Goal: Task Accomplishment & Management: Manage account settings

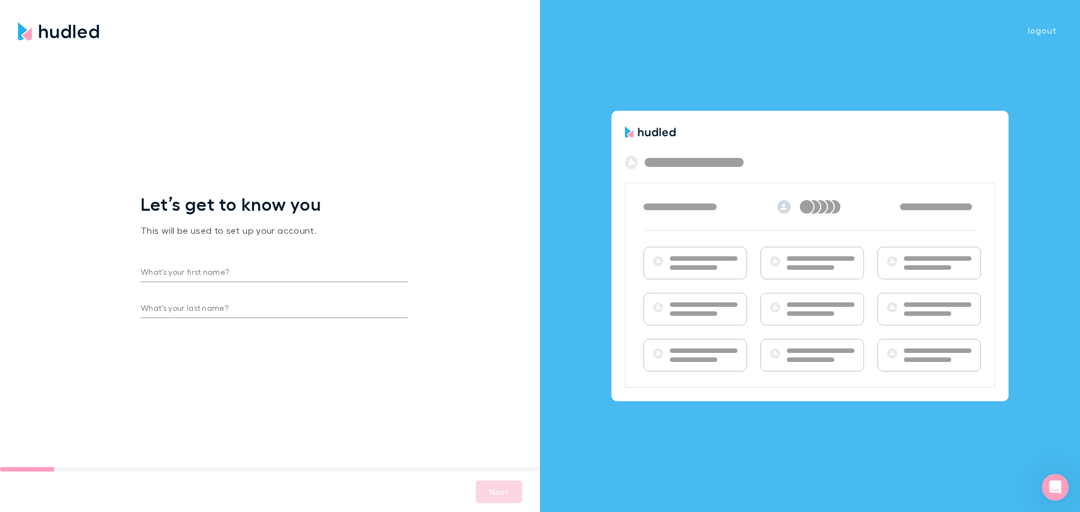
click at [197, 267] on input "What’s your first name?" at bounding box center [274, 273] width 267 height 18
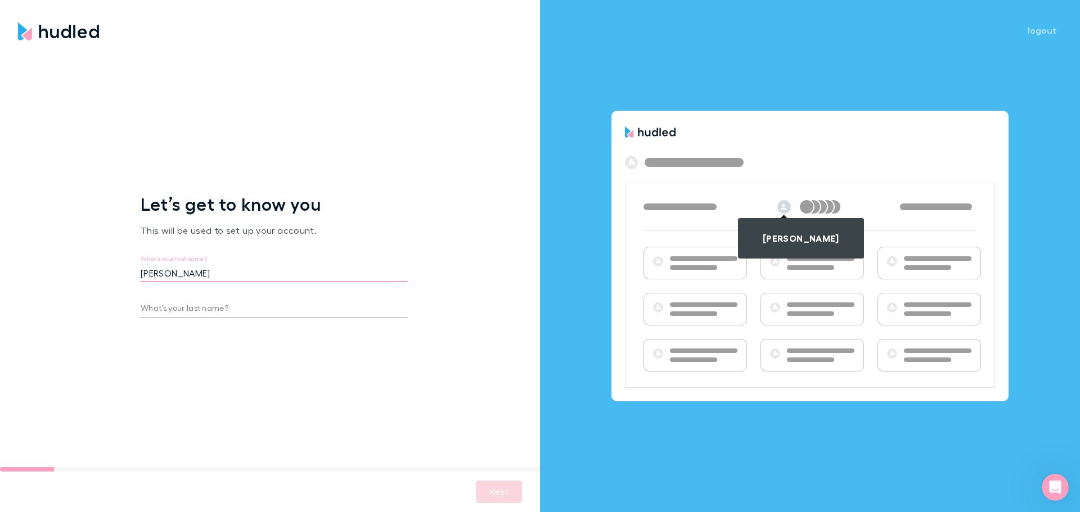
type input "[PERSON_NAME]"
click at [495, 494] on button "Next" at bounding box center [499, 492] width 46 height 22
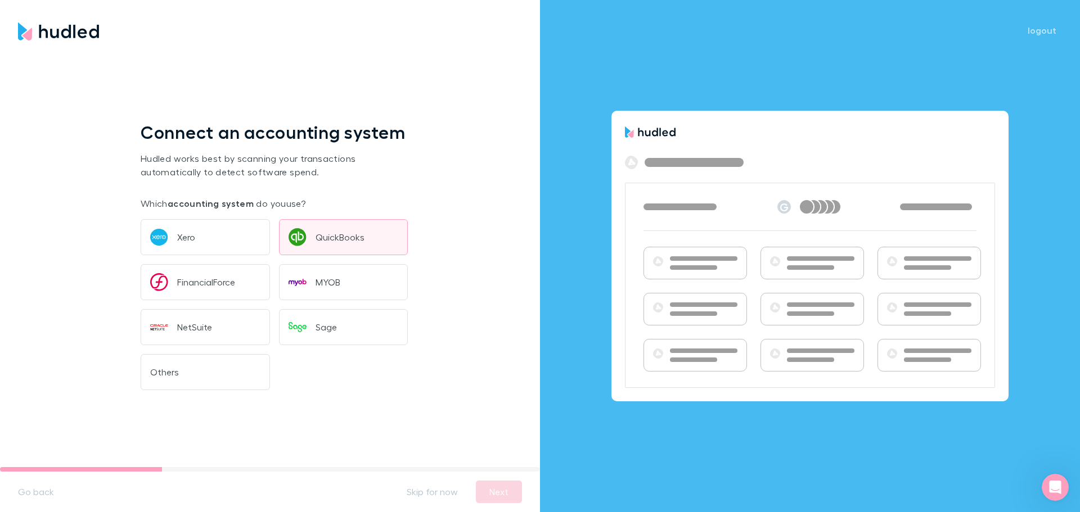
click at [344, 223] on button "QuickBooks" at bounding box center [343, 237] width 129 height 36
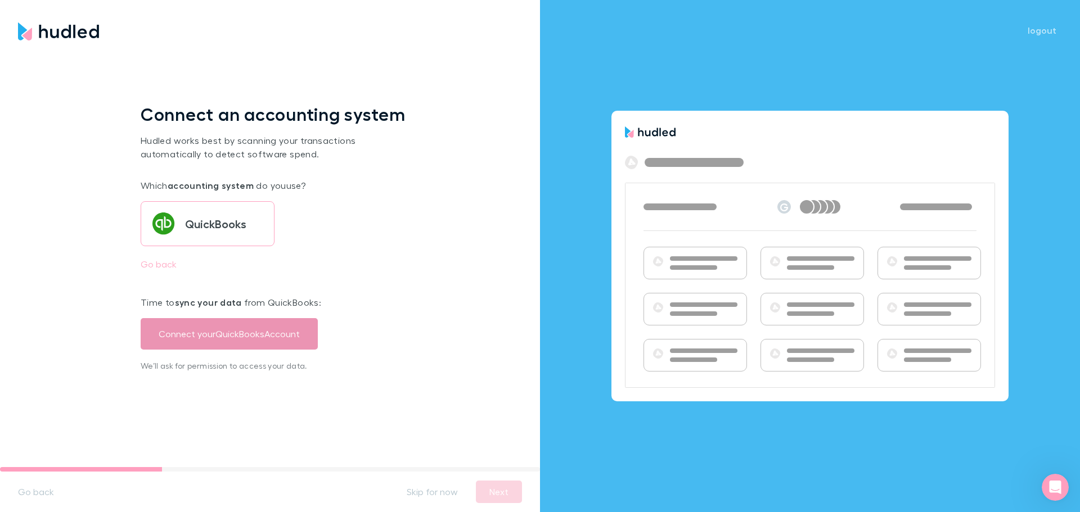
click at [258, 330] on button "Connect your QuickBooks Account" at bounding box center [229, 333] width 177 height 31
click at [241, 332] on button "Connect your QuickBooks Account" at bounding box center [229, 333] width 177 height 31
click at [219, 413] on div "Connect an accounting system Hudled works best by scanning your transactions au…" at bounding box center [274, 260] width 267 height 350
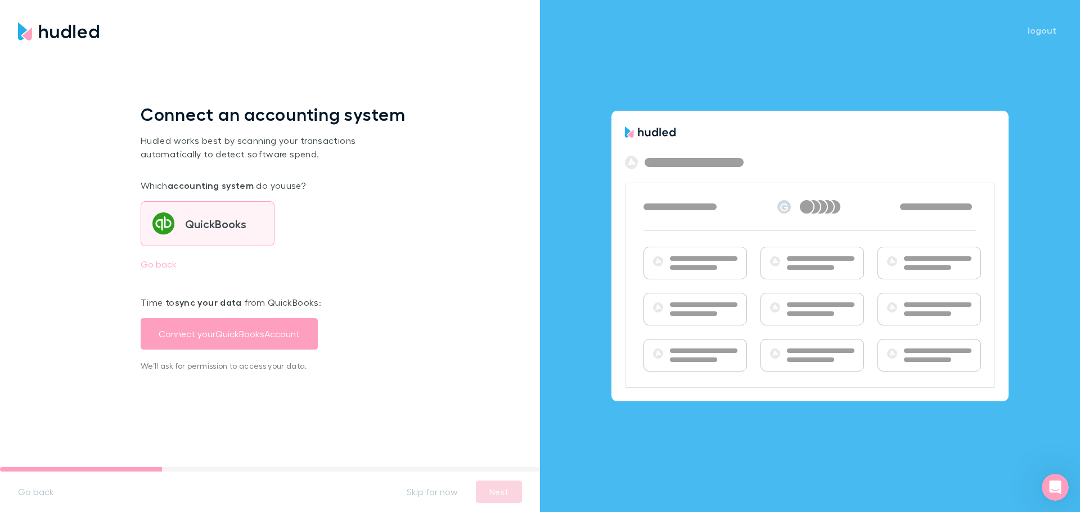
click at [214, 218] on div "QuickBooks" at bounding box center [215, 223] width 61 height 11
click at [313, 273] on div "Time to sync your data from QuickBooks : Connect your QuickBooks Account We’ll …" at bounding box center [274, 322] width 267 height 99
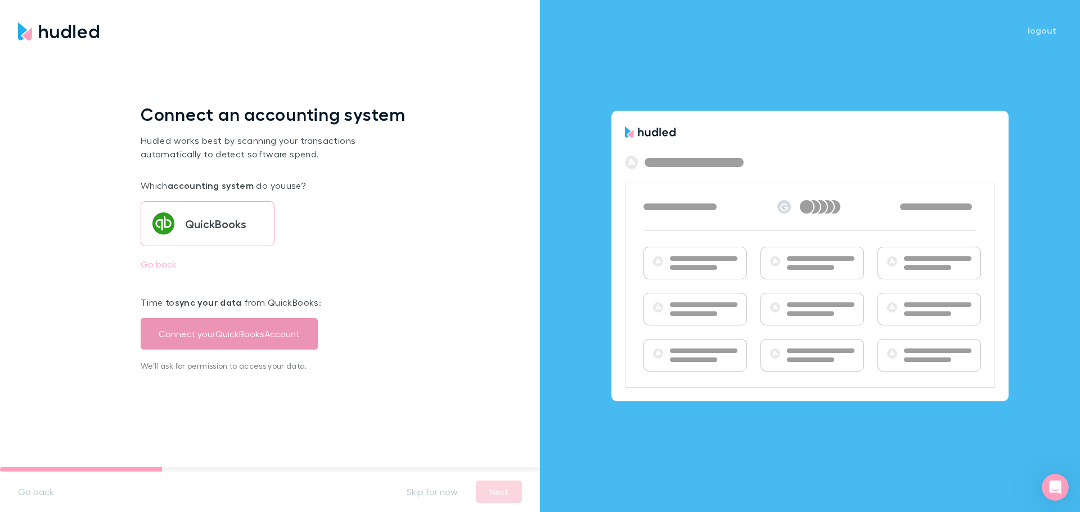
click at [269, 331] on button "Connect your QuickBooks Account" at bounding box center [229, 333] width 177 height 31
click at [67, 271] on div "Connect an accounting system Hudled works best by scanning your transactions au…" at bounding box center [274, 260] width 548 height 431
click at [247, 322] on button "Connect your QuickBooks Account" at bounding box center [229, 333] width 177 height 31
click at [1042, 484] on div "Open Intercom Messenger" at bounding box center [1053, 485] width 37 height 37
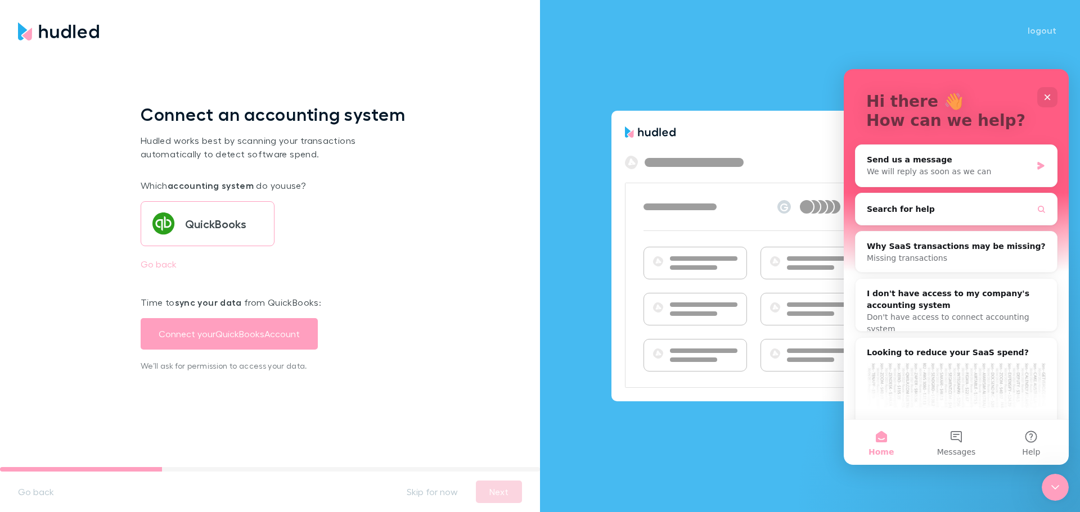
scroll to position [56, 0]
click at [437, 321] on div "Connect an accounting system Hudled works best by scanning your transactions au…" at bounding box center [274, 260] width 548 height 431
click at [216, 326] on button "Connect your QuickBooks Account" at bounding box center [229, 333] width 177 height 31
click at [164, 256] on button "Go back" at bounding box center [159, 264] width 54 height 18
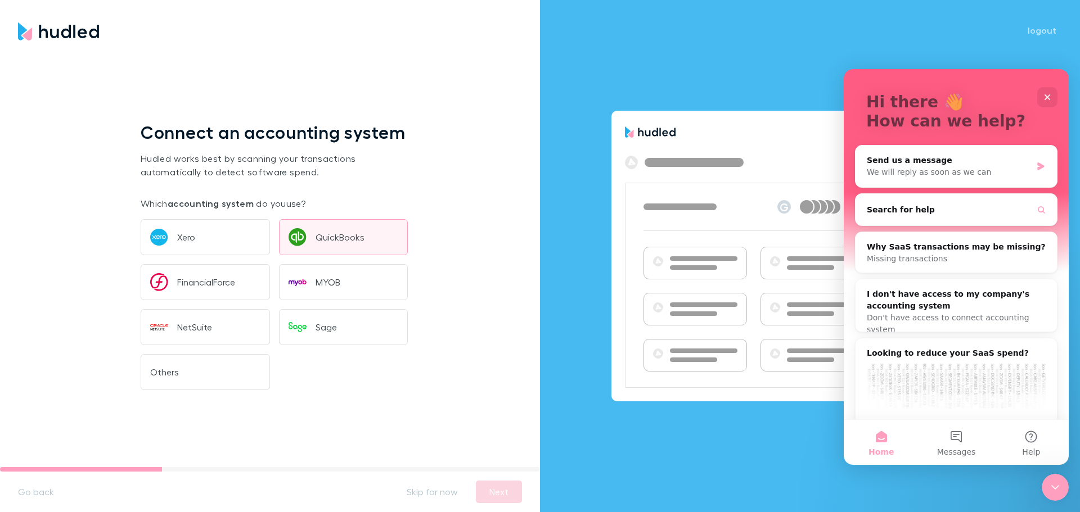
click at [324, 233] on div "QuickBooks" at bounding box center [339, 237] width 49 height 11
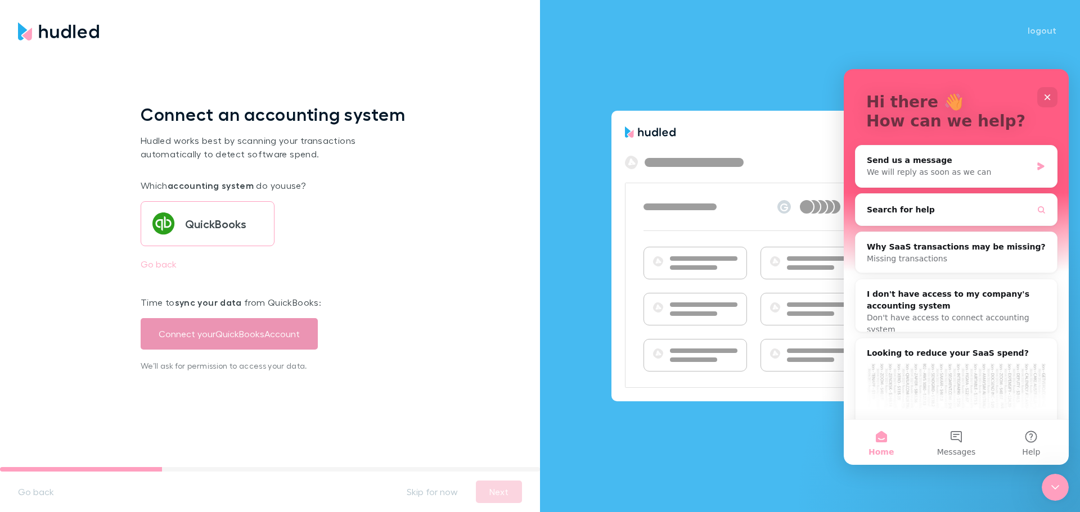
click at [238, 335] on button "Connect your QuickBooks Account" at bounding box center [229, 333] width 177 height 31
click at [931, 164] on div "Send us a message" at bounding box center [948, 161] width 165 height 12
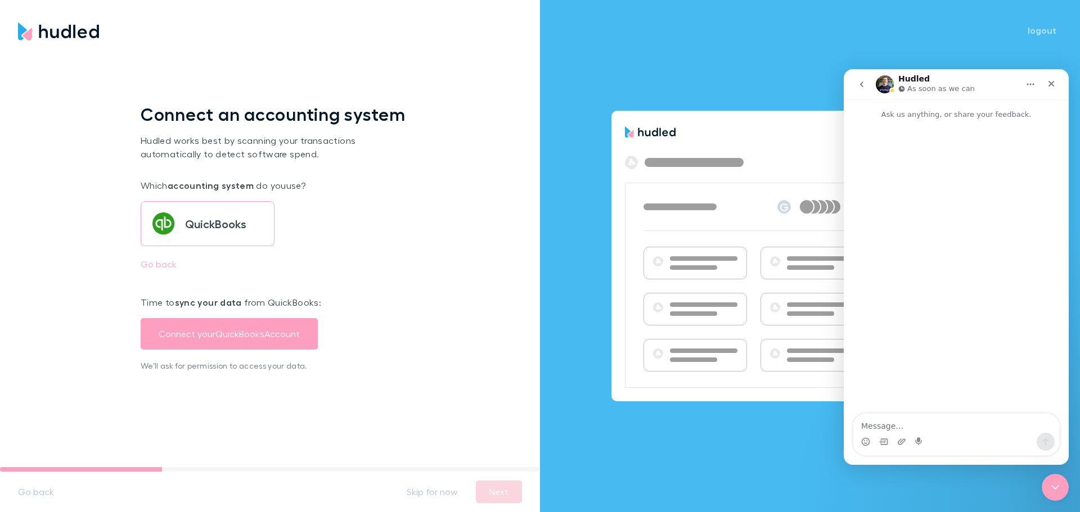
click at [913, 419] on textarea "Message…" at bounding box center [956, 423] width 206 height 19
type textarea "Hi team,"
click at [334, 46] on div "Connect an accounting system Hudled works best by scanning your transactions au…" at bounding box center [274, 260] width 548 height 431
click at [1043, 30] on button "logout" at bounding box center [1041, 30] width 49 height 13
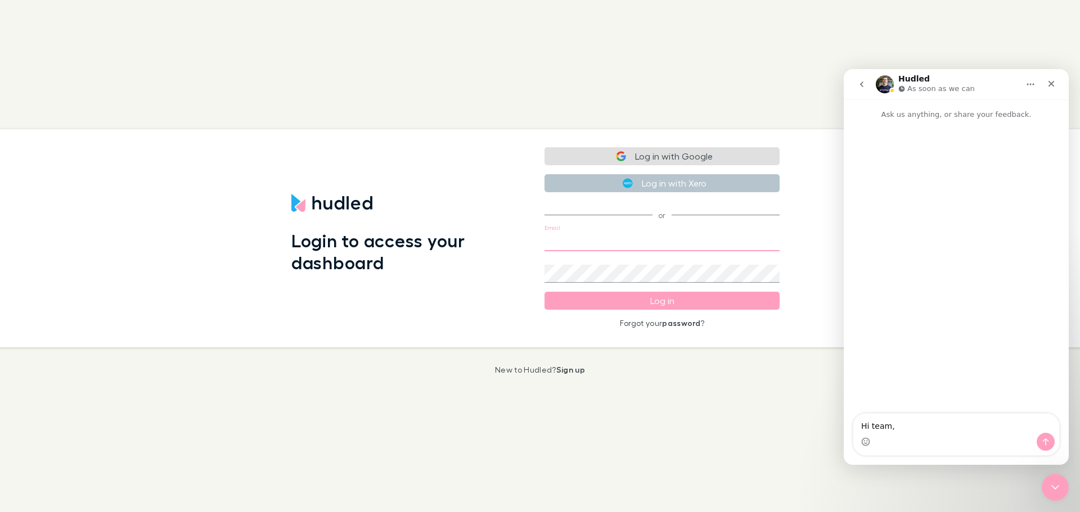
click at [612, 234] on input "Email" at bounding box center [661, 242] width 235 height 18
drag, startPoint x: 468, startPoint y: 230, endPoint x: 474, endPoint y: 231, distance: 5.7
click at [469, 230] on h1 "Login to access your dashboard" at bounding box center [408, 251] width 235 height 43
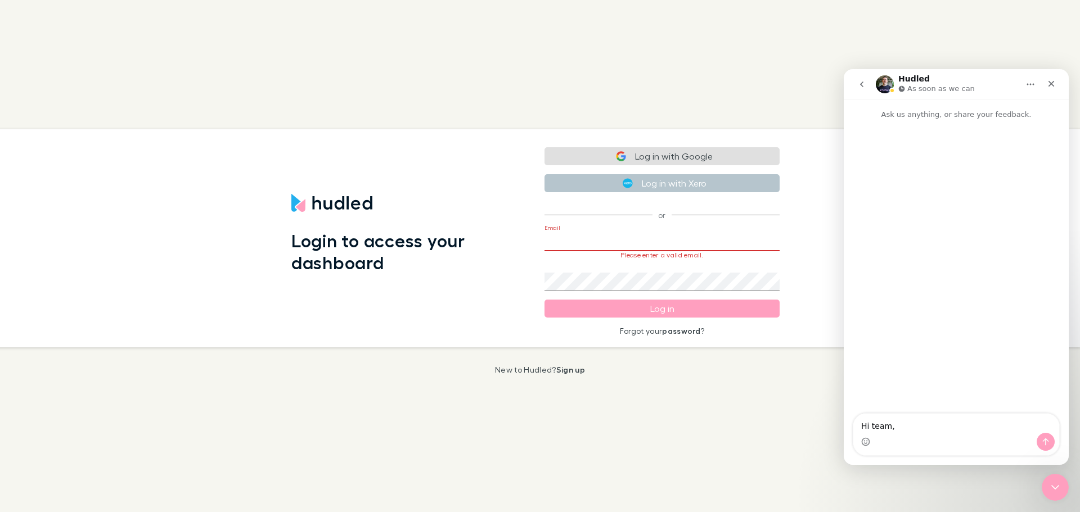
click at [624, 241] on input "Email" at bounding box center [661, 242] width 235 height 18
type input "[PERSON_NAME][EMAIL_ADDRESS][PERSON_NAME][DOMAIN_NAME]"
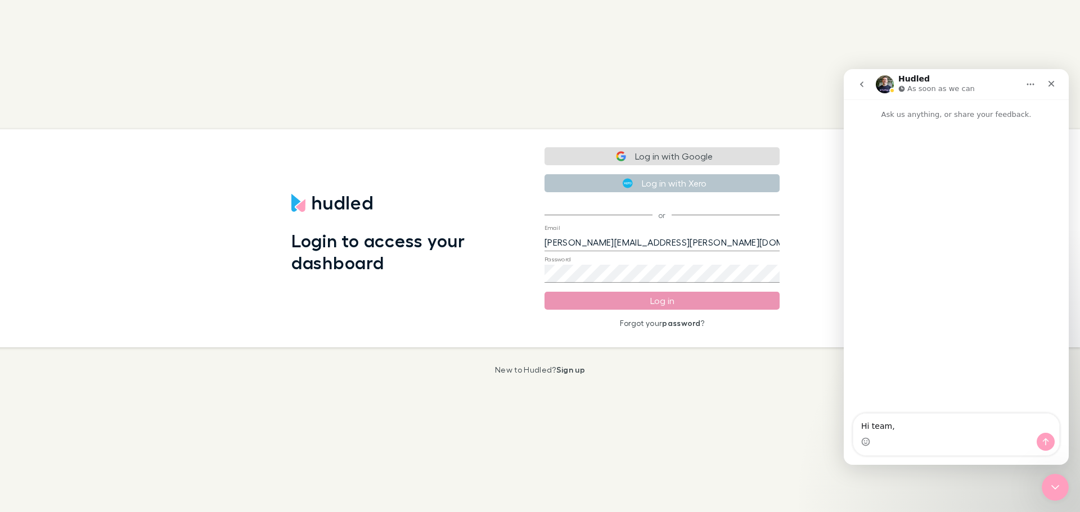
click at [680, 303] on button "Log in" at bounding box center [661, 301] width 235 height 18
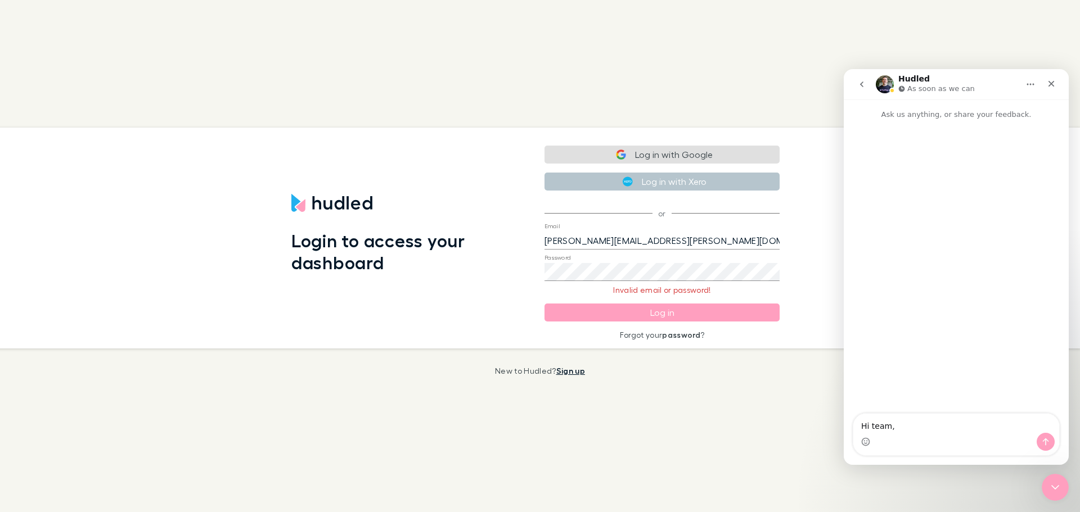
click at [568, 371] on link "Sign up" at bounding box center [570, 371] width 29 height 10
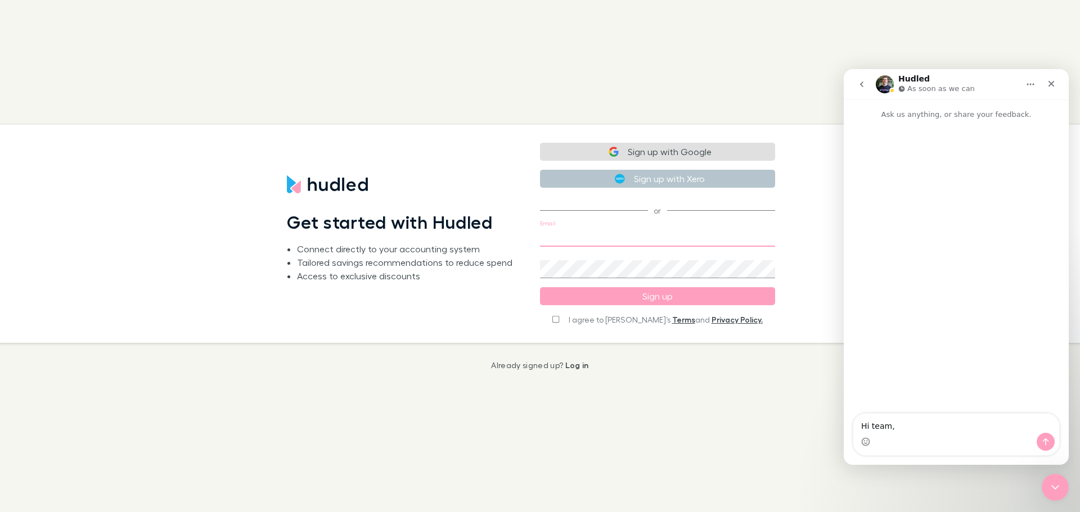
click at [552, 242] on input "Email" at bounding box center [657, 238] width 235 height 18
type input "[PERSON_NAME][EMAIL_ADDRESS][PERSON_NAME][DOMAIN_NAME]"
drag, startPoint x: 583, startPoint y: 318, endPoint x: 602, endPoint y: 318, distance: 19.7
click at [583, 318] on label "I agree to [PERSON_NAME]’s Terms and Privacy Policy." at bounding box center [657, 319] width 210 height 11
click at [559, 320] on input "I agree to [PERSON_NAME]’s Terms and Privacy Policy." at bounding box center [555, 319] width 7 height 8
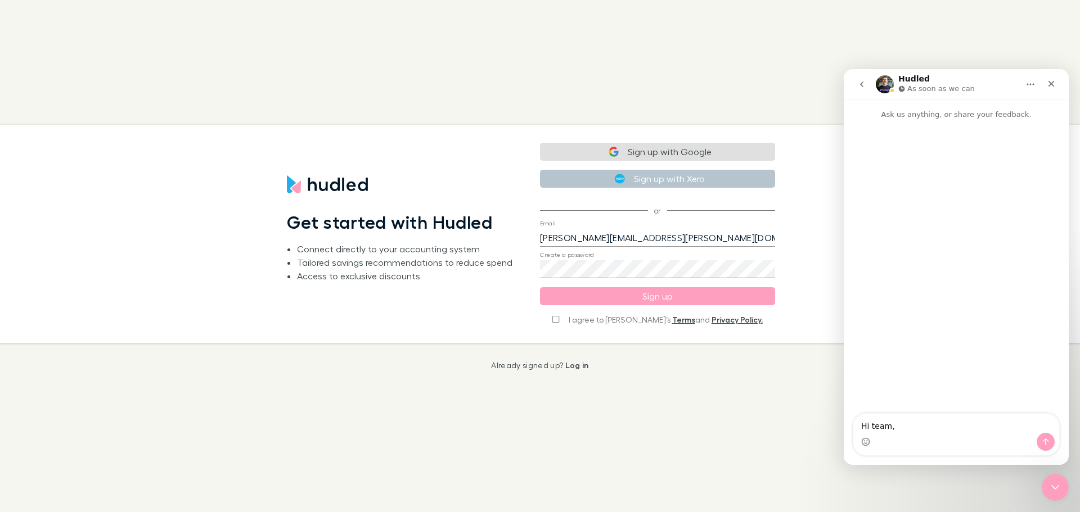
checkbox input "true"
click at [598, 297] on button "Sign up" at bounding box center [657, 296] width 235 height 18
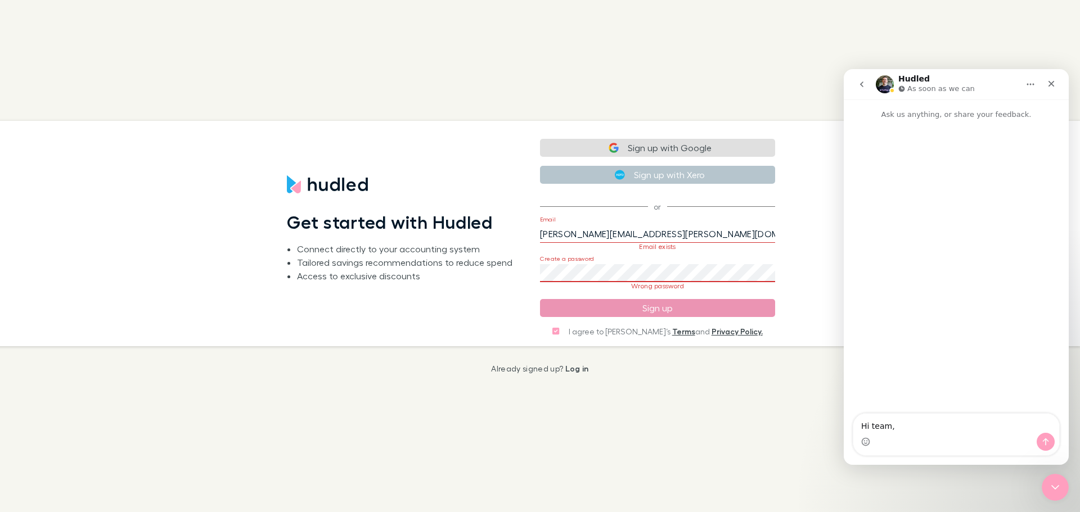
click at [621, 306] on button "Sign up" at bounding box center [657, 308] width 235 height 18
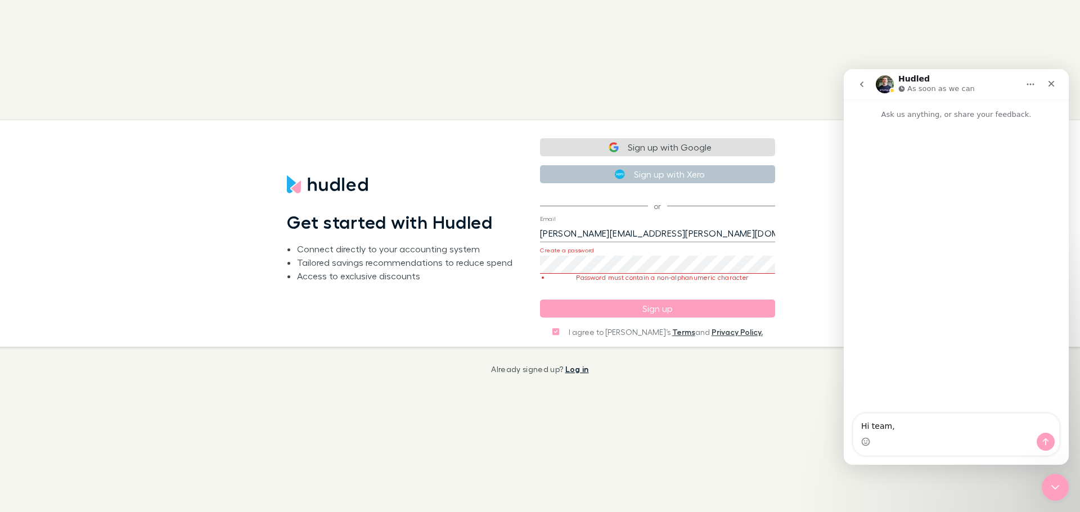
click at [576, 367] on link "Log in" at bounding box center [577, 369] width 24 height 10
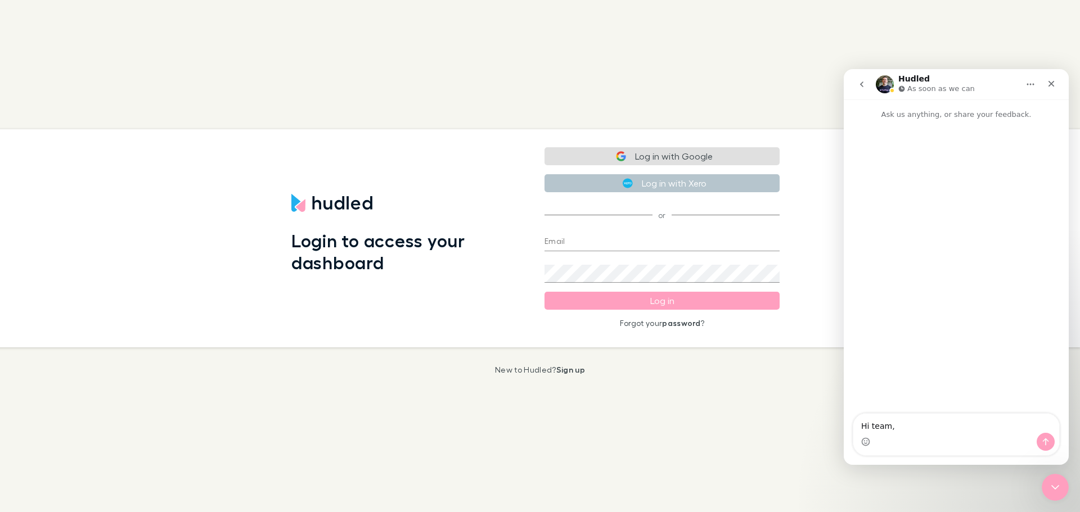
click at [583, 243] on input "Email" at bounding box center [661, 242] width 235 height 18
type input "[PERSON_NAME][EMAIL_ADDRESS][PERSON_NAME][DOMAIN_NAME]"
click at [618, 288] on form "Email [PERSON_NAME][EMAIL_ADDRESS][PERSON_NAME][DOMAIN_NAME] Password Log in Fo…" at bounding box center [661, 275] width 235 height 103
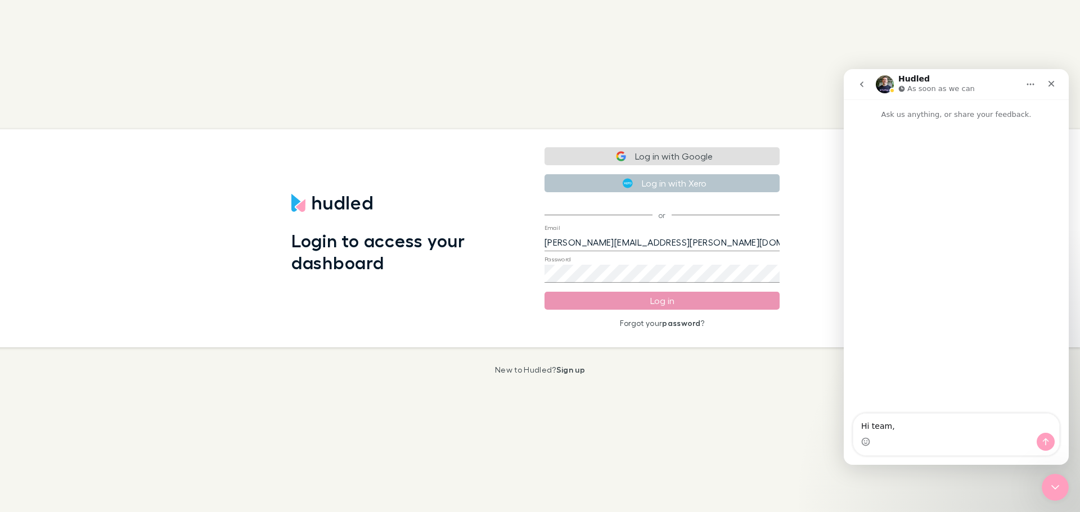
click at [625, 300] on button "Log in" at bounding box center [661, 301] width 235 height 18
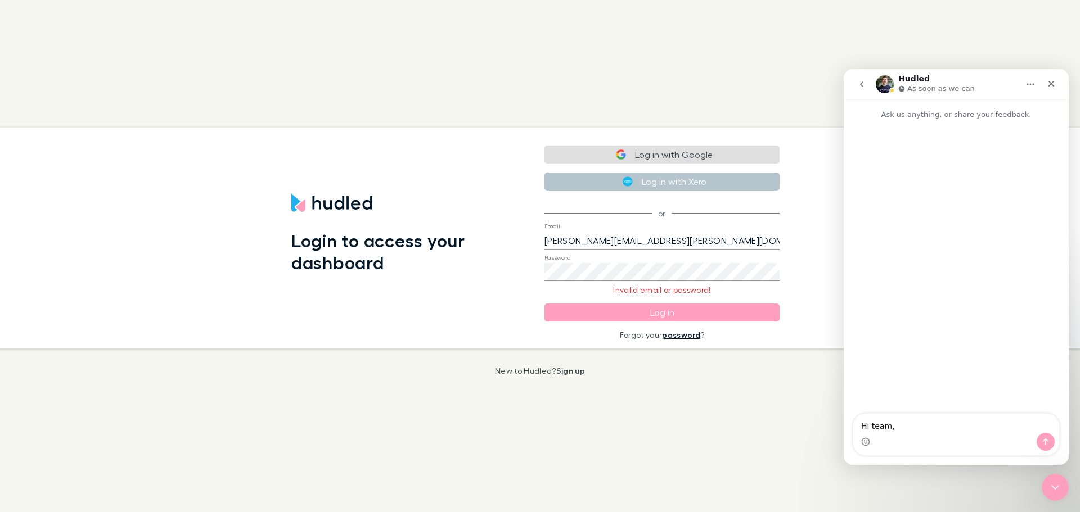
click at [687, 338] on link "password" at bounding box center [681, 335] width 38 height 10
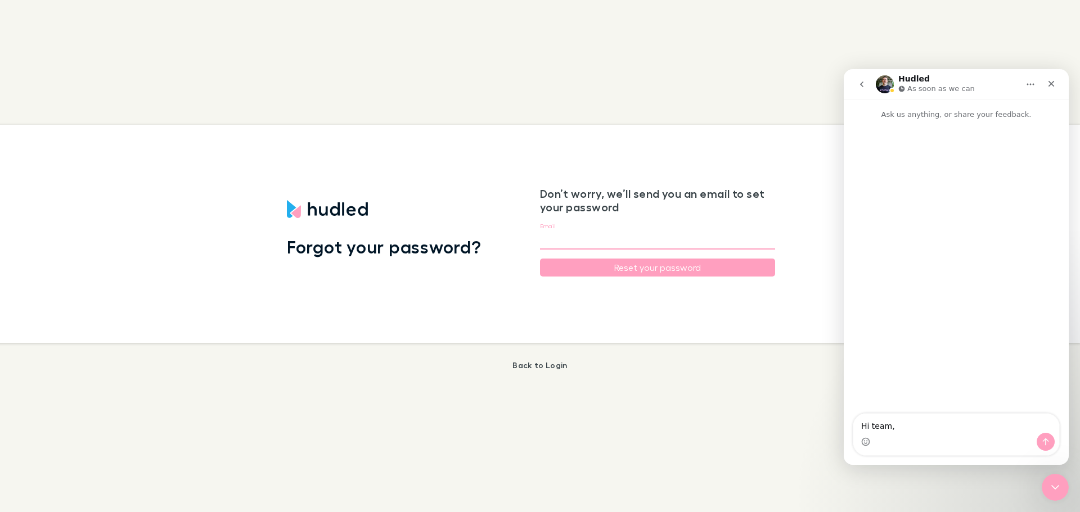
click at [585, 235] on input "Email" at bounding box center [657, 241] width 235 height 18
type input "[PERSON_NAME][EMAIL_ADDRESS][PERSON_NAME][DOMAIN_NAME]"
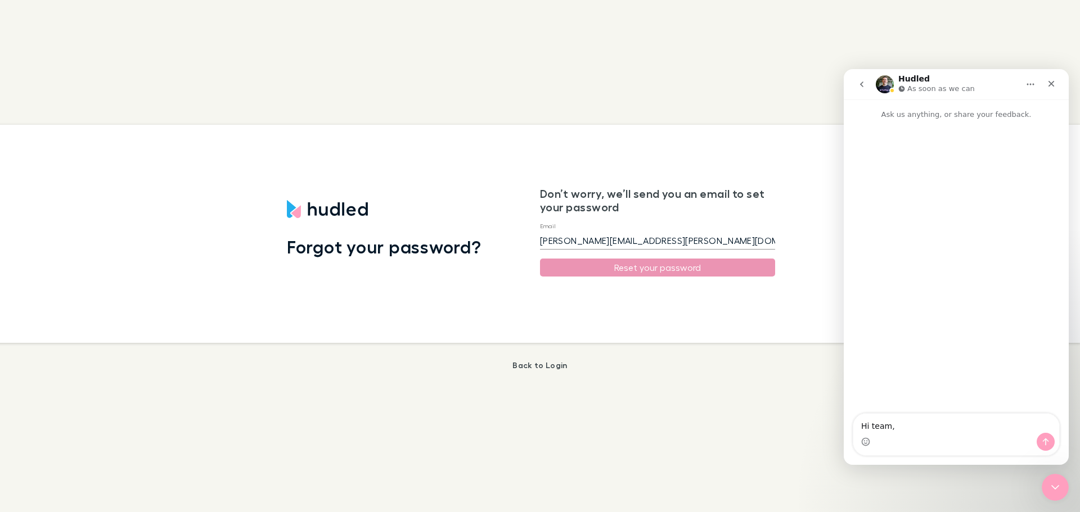
click at [606, 270] on button "Reset your password" at bounding box center [657, 268] width 235 height 18
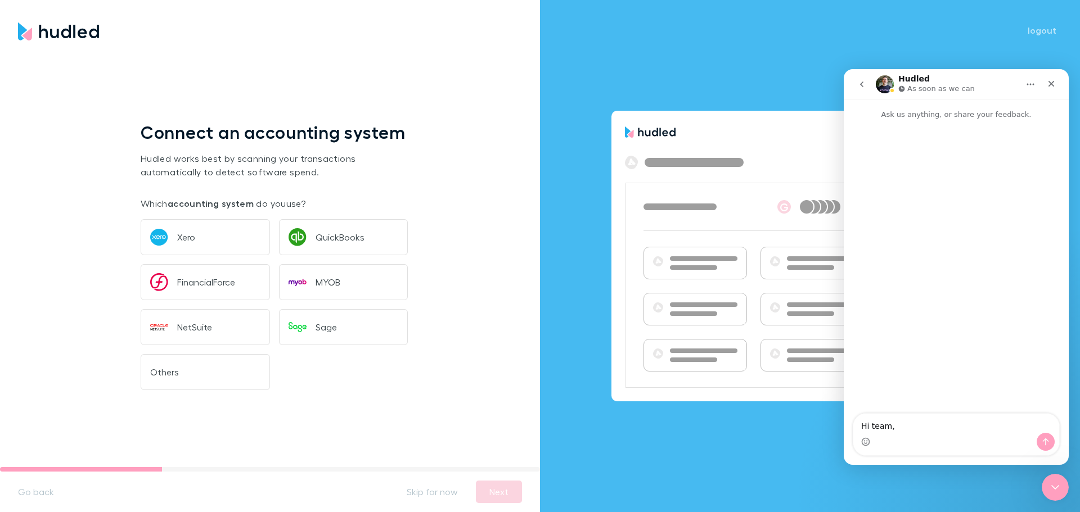
click at [0, 512] on nordpass-portal at bounding box center [0, 512] width 0 height 0
drag, startPoint x: 757, startPoint y: 31, endPoint x: 789, endPoint y: 44, distance: 33.8
click at [759, 36] on div "logout G" at bounding box center [810, 256] width 540 height 512
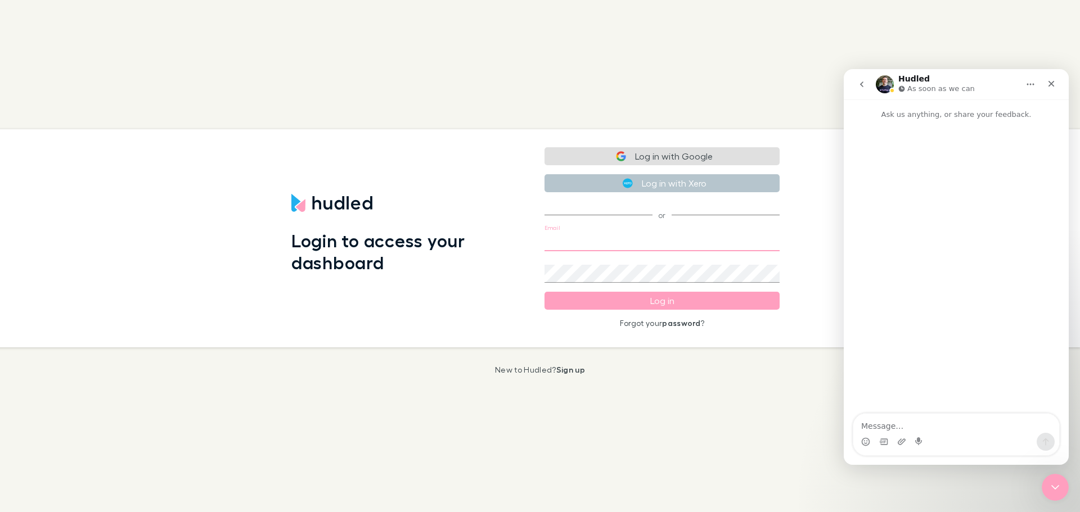
click at [583, 239] on input "Email" at bounding box center [661, 242] width 235 height 18
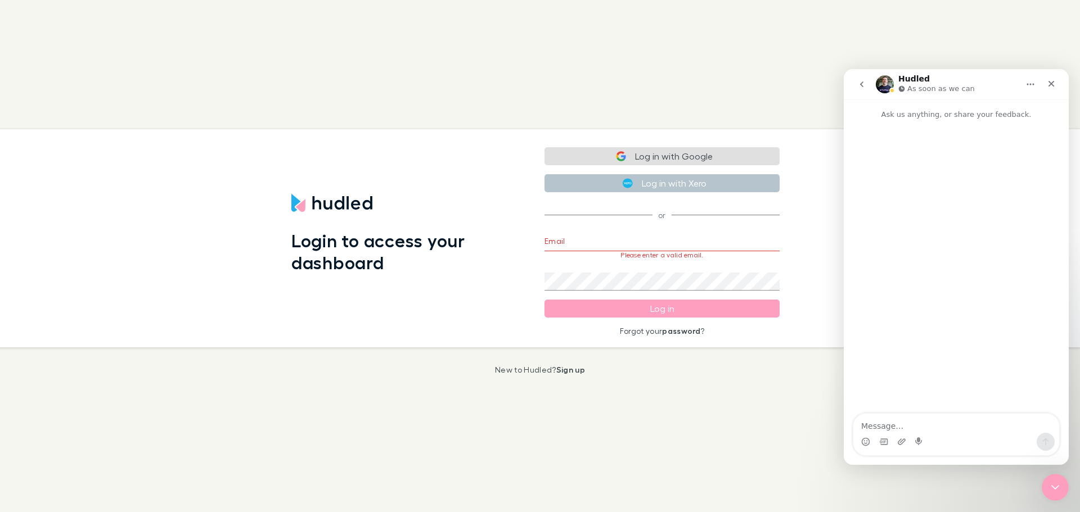
click at [462, 240] on h1 "Login to access your dashboard" at bounding box center [408, 251] width 235 height 43
click at [587, 240] on input "Email" at bounding box center [661, 242] width 235 height 18
type input "[PERSON_NAME][EMAIL_ADDRESS][PERSON_NAME][DOMAIN_NAME]"
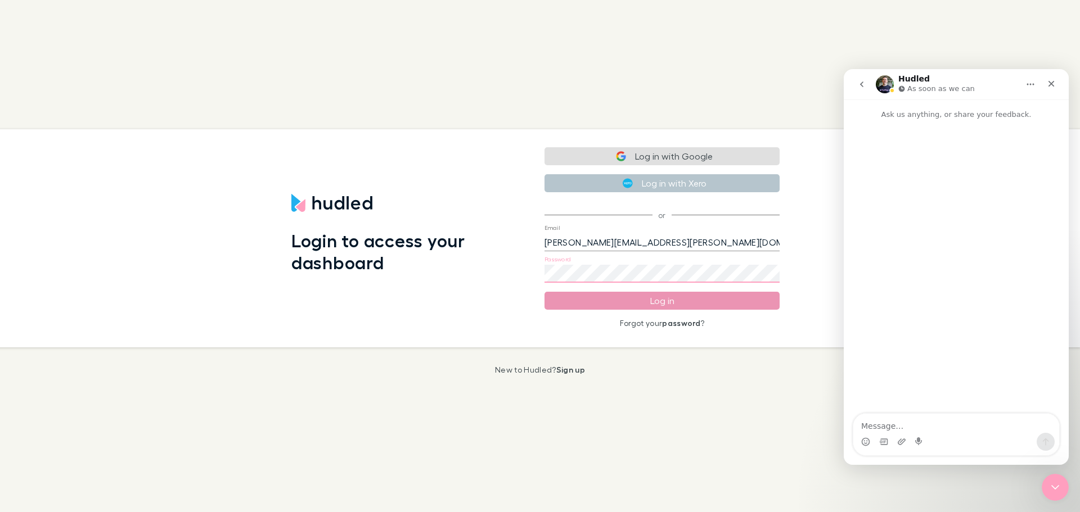
click at [641, 304] on button "Log in" at bounding box center [661, 301] width 235 height 18
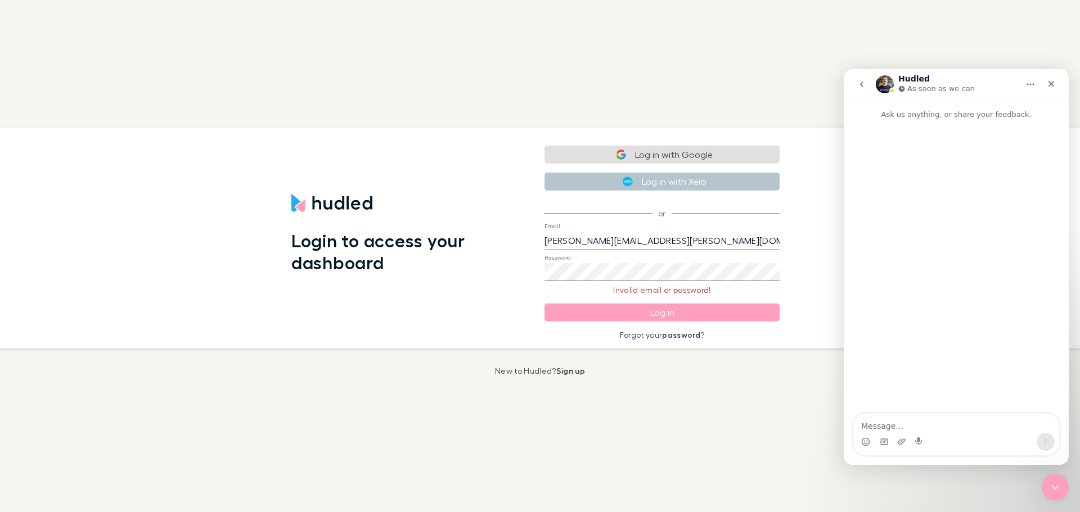
click at [695, 341] on div "Log in with Google Log in with Xero or Email guillermo.rosero@respondent.io Pas…" at bounding box center [661, 238] width 253 height 221
click at [684, 331] on link "password" at bounding box center [681, 335] width 38 height 10
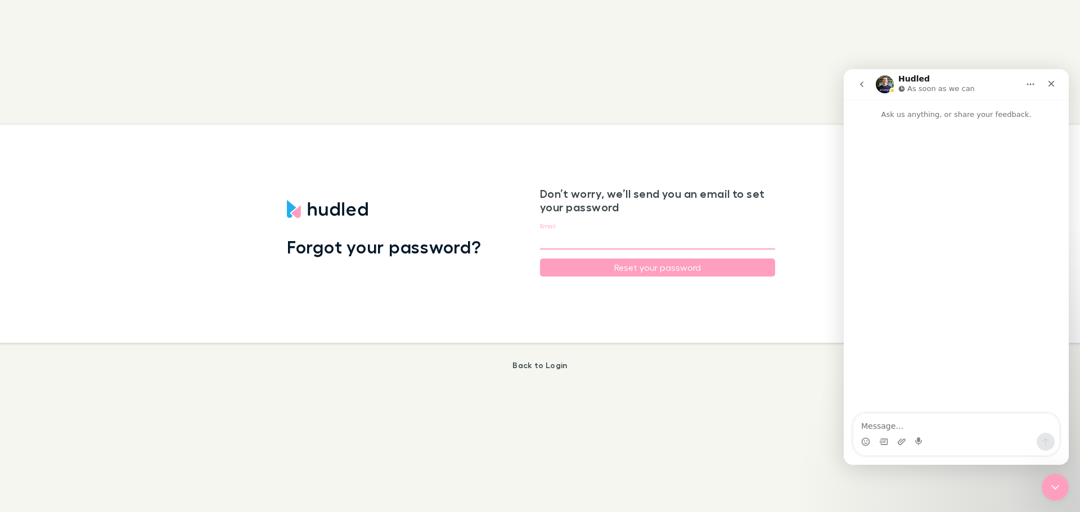
click at [577, 239] on input "Email" at bounding box center [657, 241] width 235 height 18
paste input "Acc3ssHudl3d"
type input "Acc3ssHudl3d"
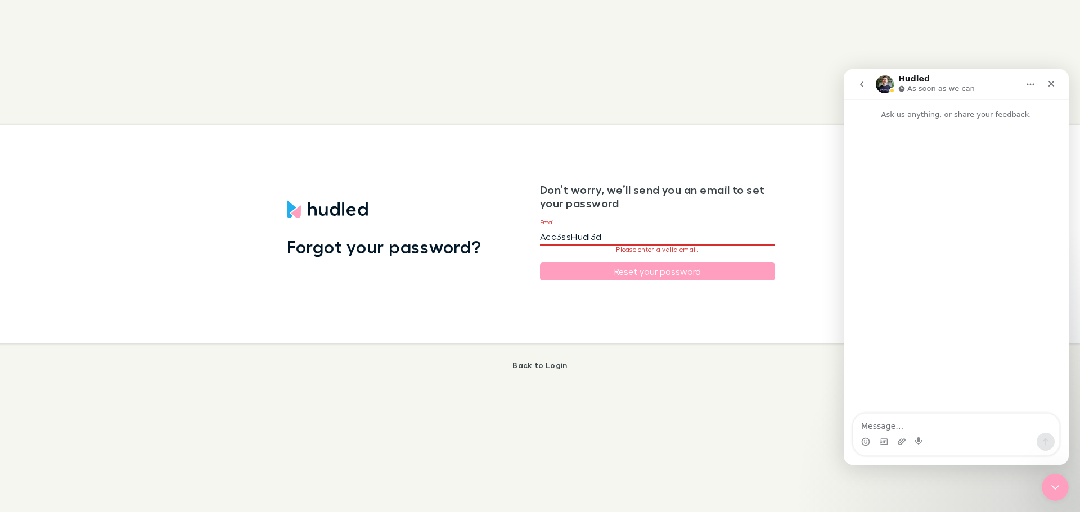
drag, startPoint x: 625, startPoint y: 236, endPoint x: 484, endPoint y: 237, distance: 141.1
click at [483, 236] on div "Forgot your password? Don’t worry, we’ll send you an email to set your password…" at bounding box center [531, 234] width 1098 height 218
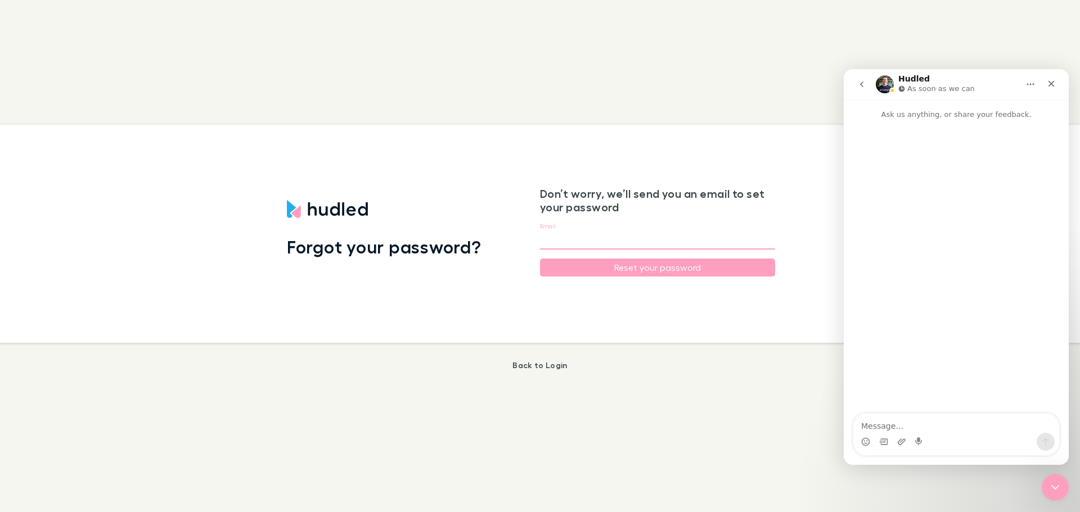
click at [584, 238] on input "Email" at bounding box center [657, 241] width 235 height 18
type input "[PERSON_NAME][EMAIL_ADDRESS][PERSON_NAME][DOMAIN_NAME]"
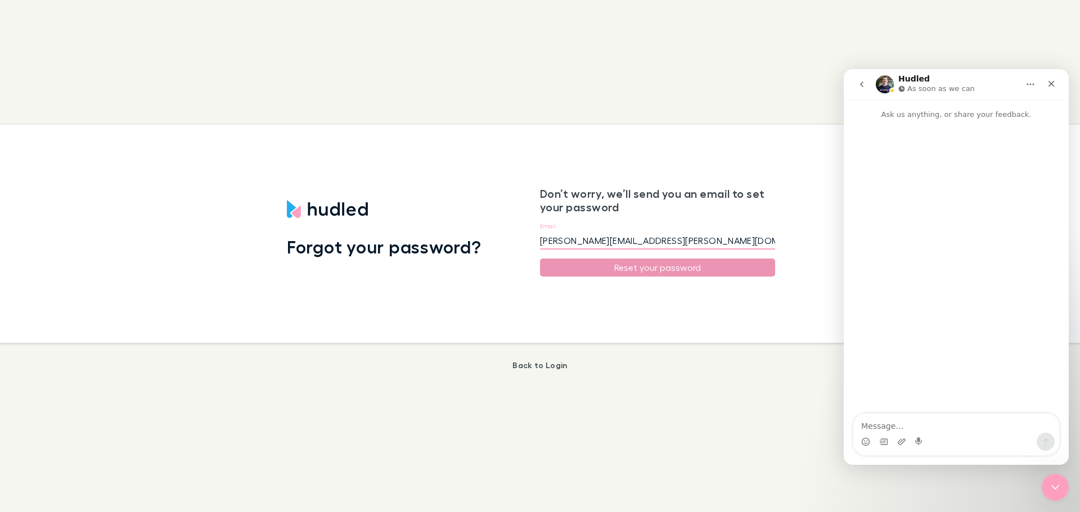
click at [626, 261] on button "Reset your password" at bounding box center [657, 268] width 235 height 18
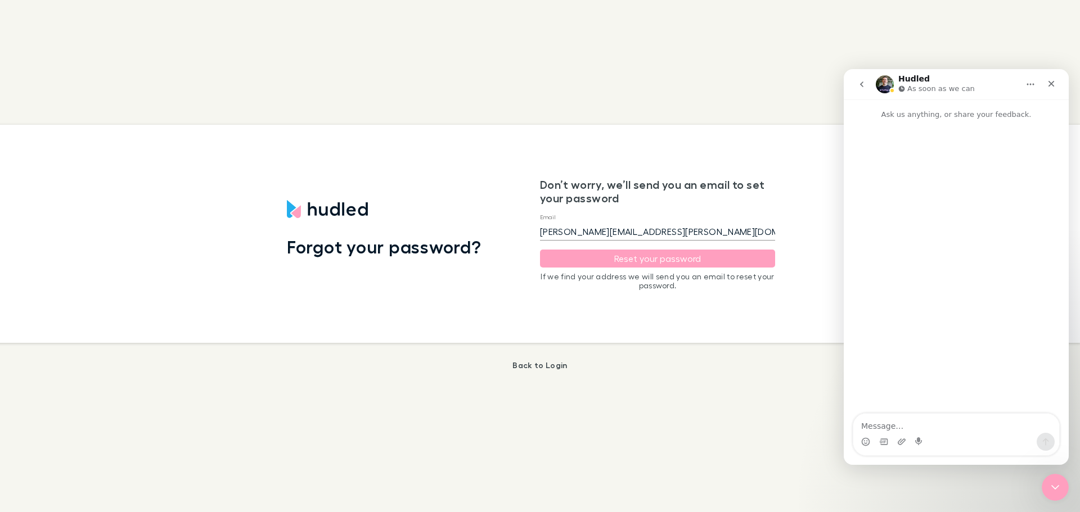
click at [875, 179] on div "Intercom messenger" at bounding box center [955, 267] width 225 height 295
click at [534, 177] on div "Don’t worry, we’ll send you an email to set your password Email guillermo.roser…" at bounding box center [657, 234] width 253 height 218
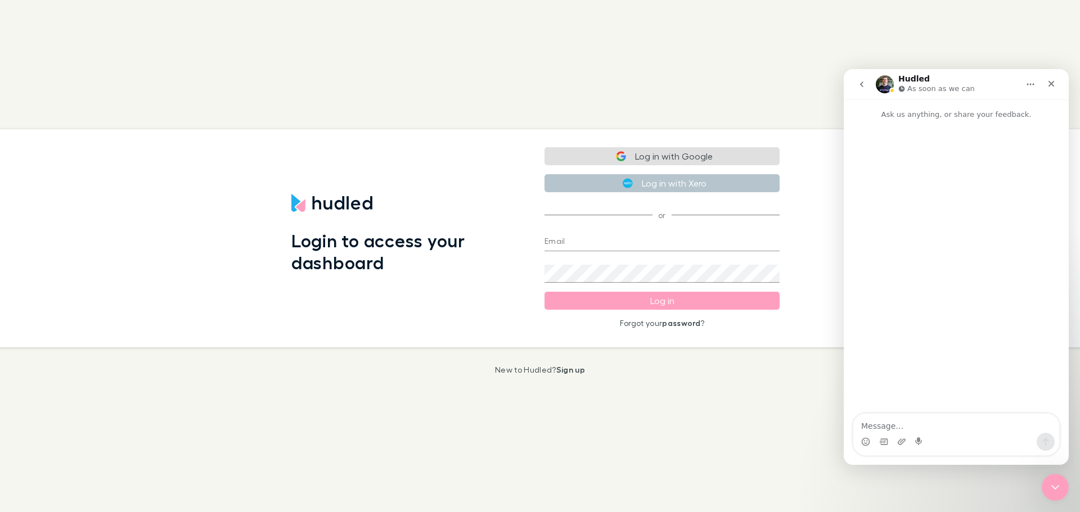
click at [612, 234] on input "Email" at bounding box center [661, 242] width 235 height 18
type input "[PERSON_NAME][EMAIL_ADDRESS][PERSON_NAME][DOMAIN_NAME]"
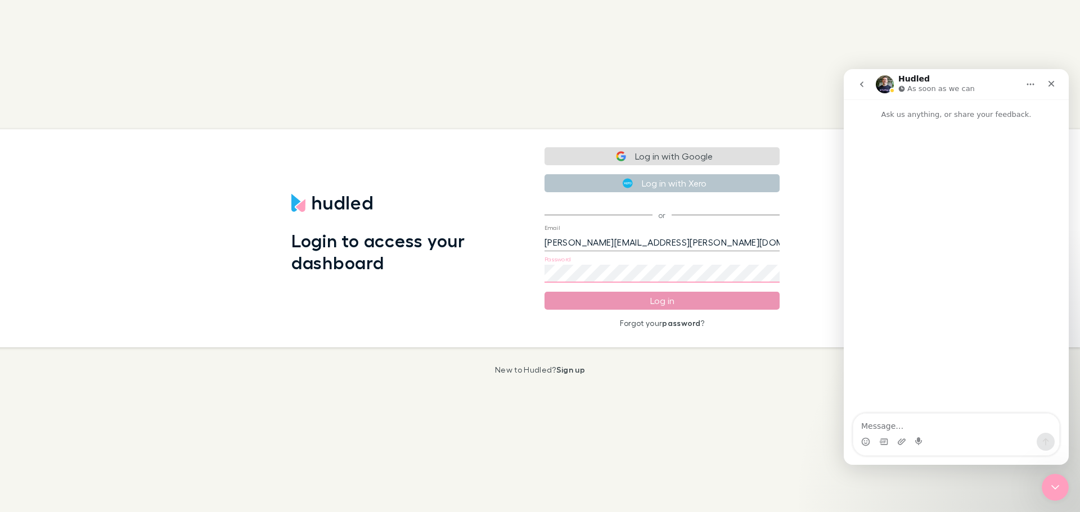
click at [622, 303] on button "Log in" at bounding box center [661, 301] width 235 height 18
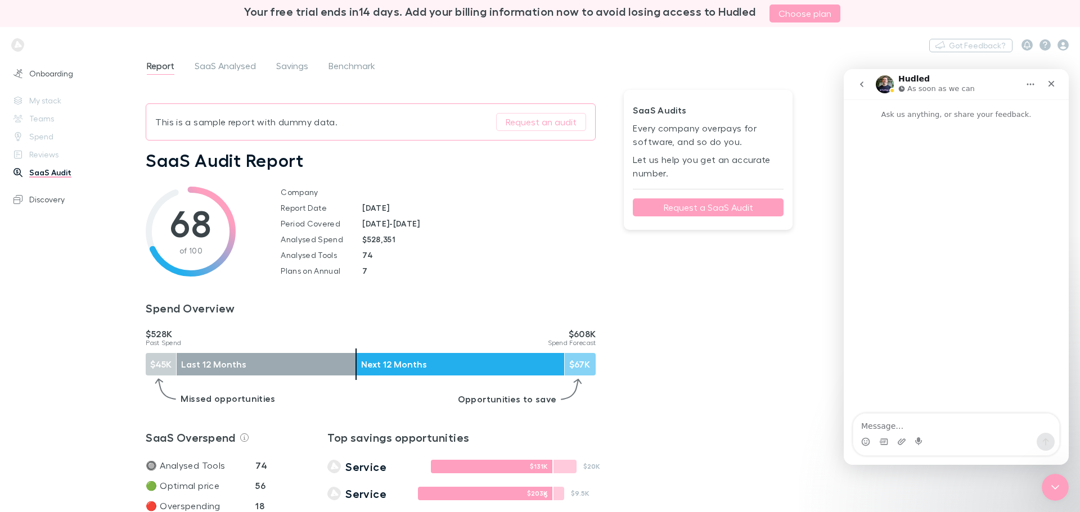
click at [0, 512] on nordpass-portal at bounding box center [0, 512] width 0 height 0
drag, startPoint x: 881, startPoint y: 100, endPoint x: 705, endPoint y: 101, distance: 176.0
click at [705, 101] on html "Your free trial ends in 14 days . Add your billing information now to avoid los…" at bounding box center [540, 256] width 1080 height 512
click at [0, 512] on nordpass-portal at bounding box center [0, 512] width 0 height 0
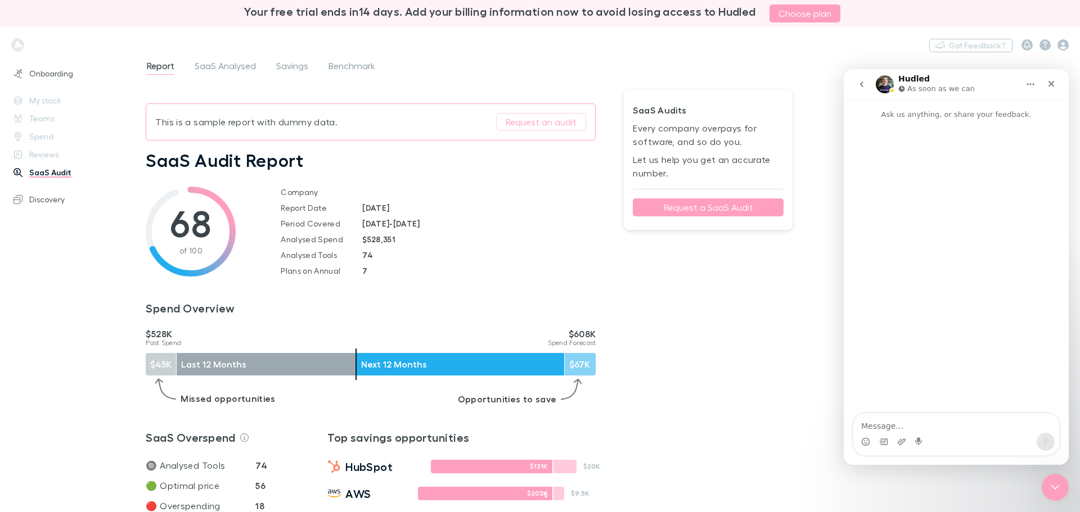
click at [0, 512] on nordpass-portal at bounding box center [0, 512] width 0 height 0
click at [21, 267] on div "Onboarding My stack Teams Spend Reviews SaaS Audit Discovery" at bounding box center [77, 282] width 154 height 440
click at [53, 121] on div "Onboarding My stack Teams Spend Reviews SaaS Audit Discovery" at bounding box center [77, 282] width 154 height 440
click at [57, 169] on link "SaaS Audit" at bounding box center [77, 173] width 150 height 18
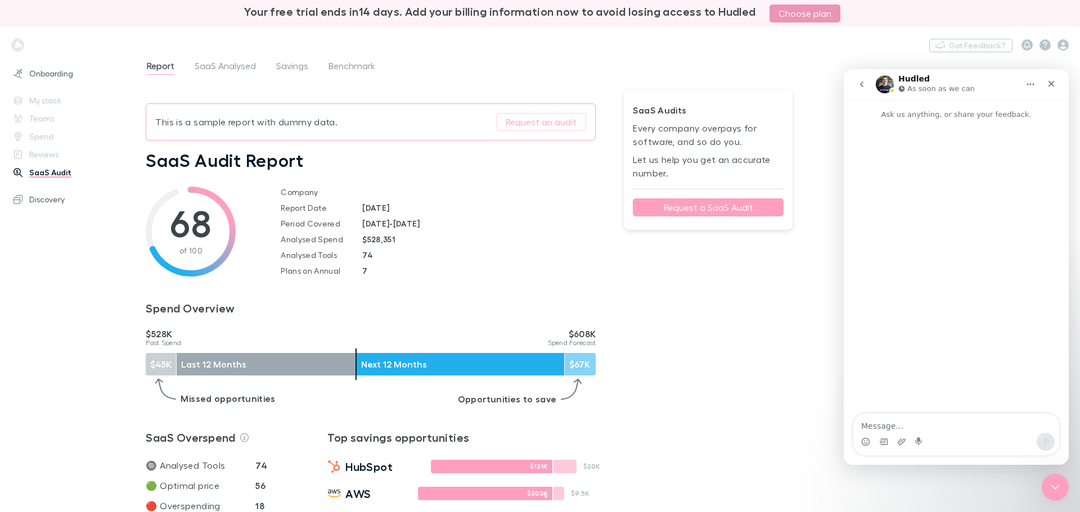
click at [822, 9] on link "Choose plan" at bounding box center [804, 13] width 71 height 18
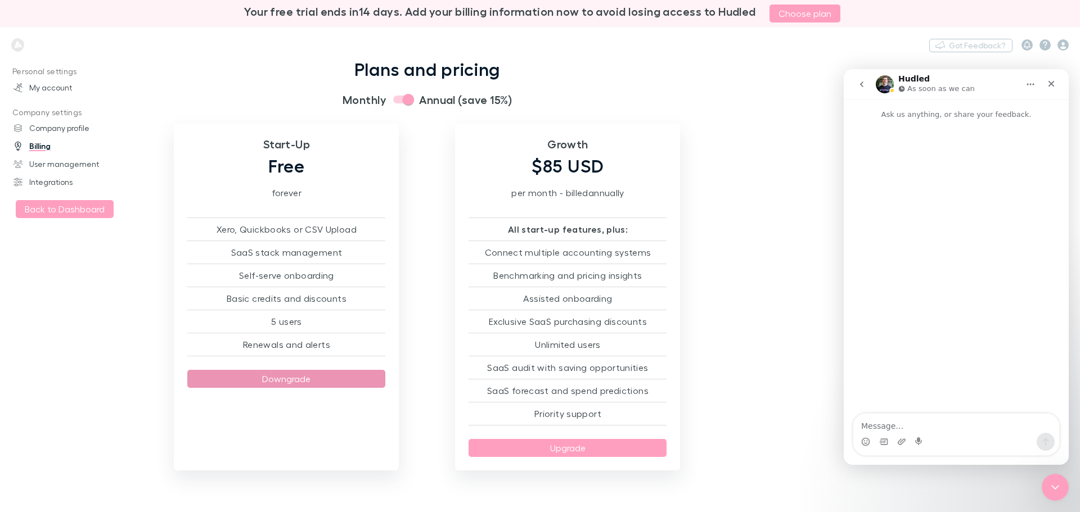
click at [279, 380] on button "Downgrade" at bounding box center [286, 379] width 198 height 18
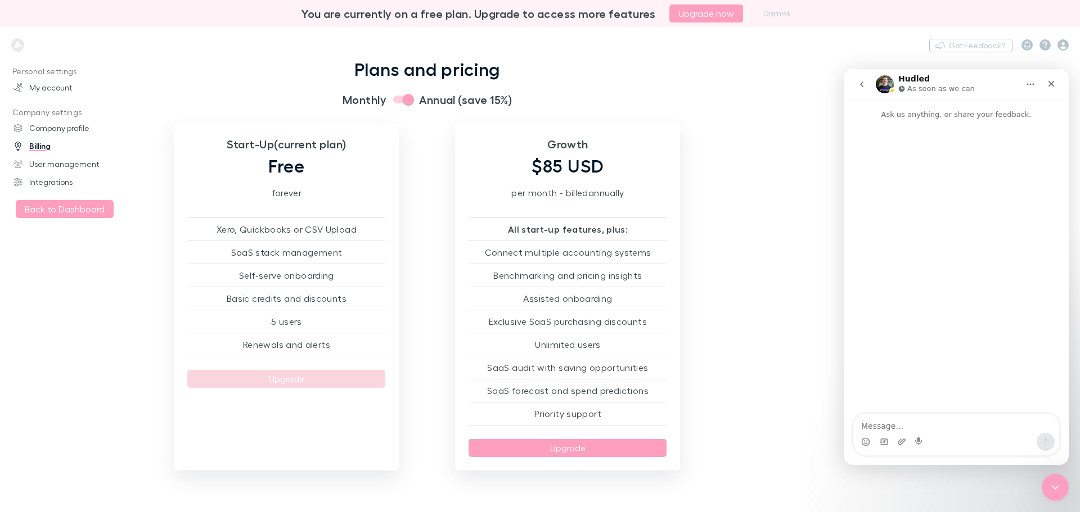
click at [57, 114] on p "Company settings" at bounding box center [77, 113] width 150 height 14
click at [56, 130] on link "Company profile" at bounding box center [77, 128] width 150 height 18
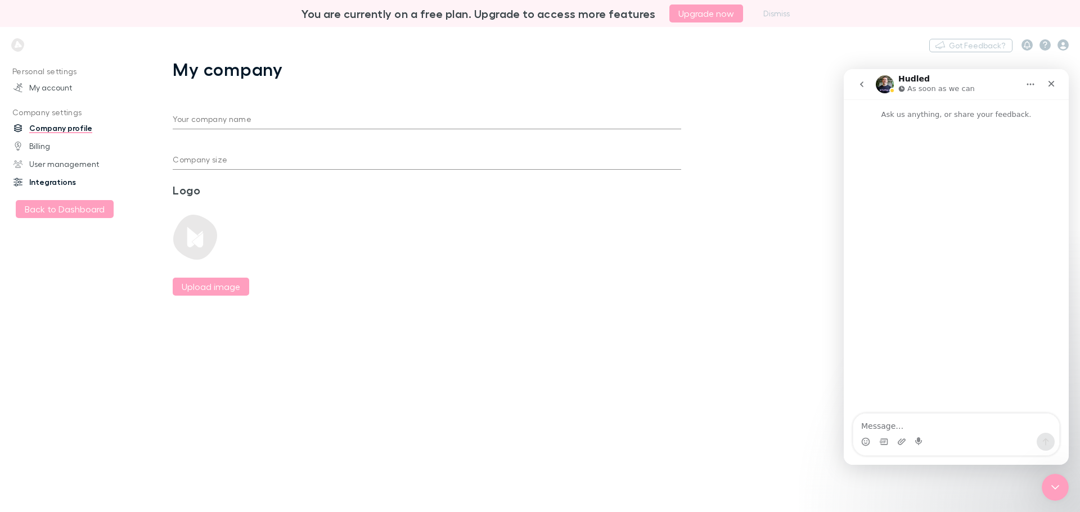
click at [57, 180] on link "Integrations" at bounding box center [77, 182] width 150 height 18
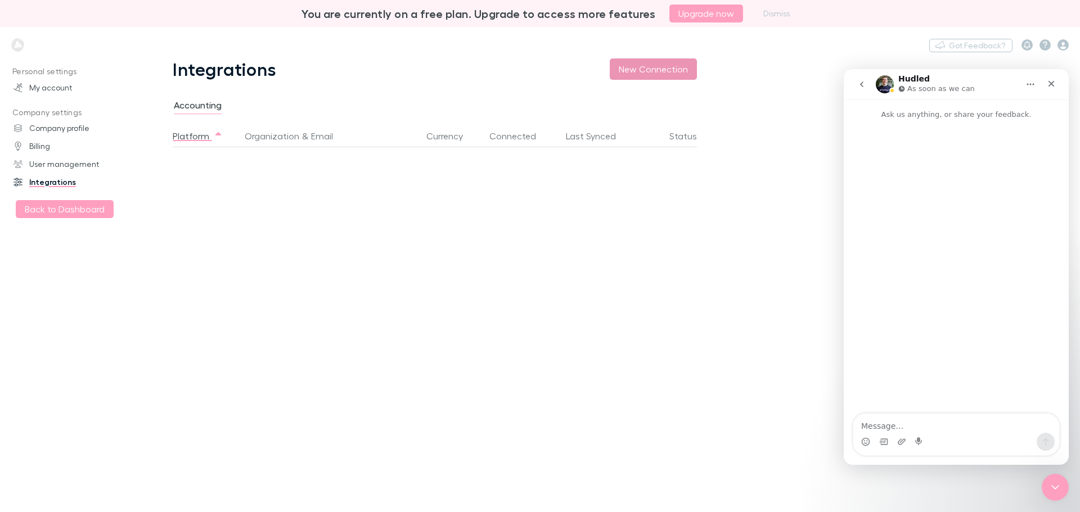
click at [656, 71] on button "New Connection" at bounding box center [653, 68] width 87 height 21
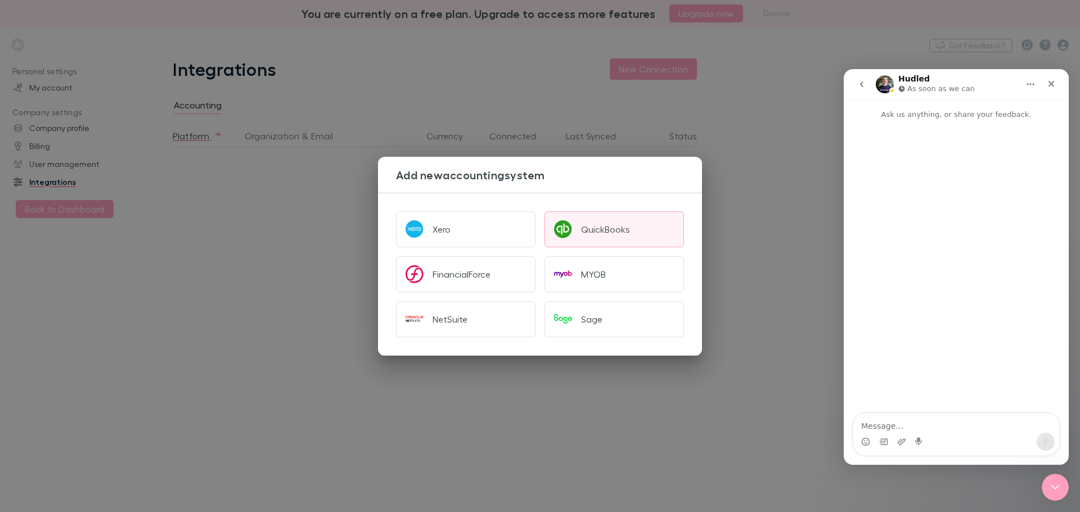
click at [585, 228] on div "QuickBooks" at bounding box center [605, 229] width 49 height 11
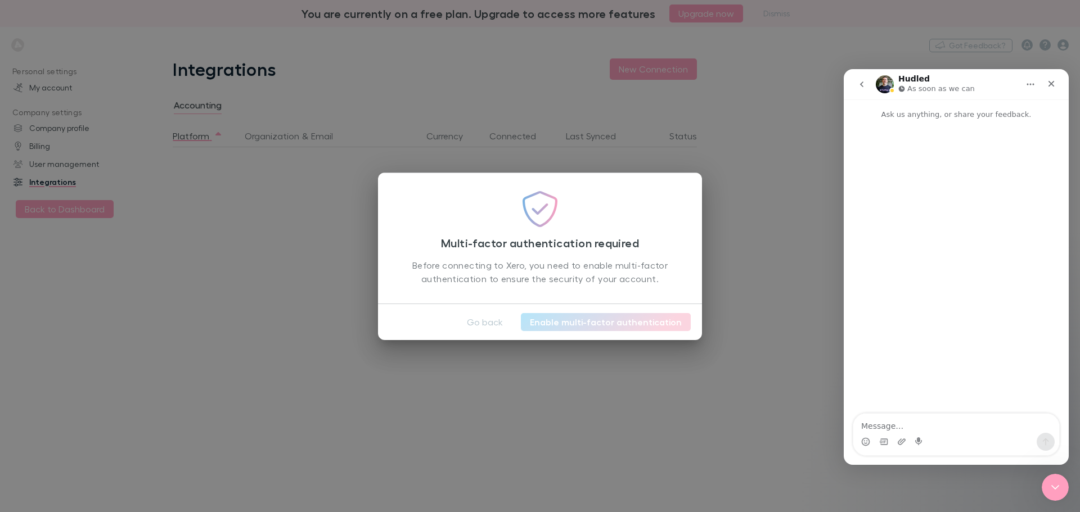
click at [604, 324] on link "Enable multi-factor authentication" at bounding box center [606, 322] width 170 height 18
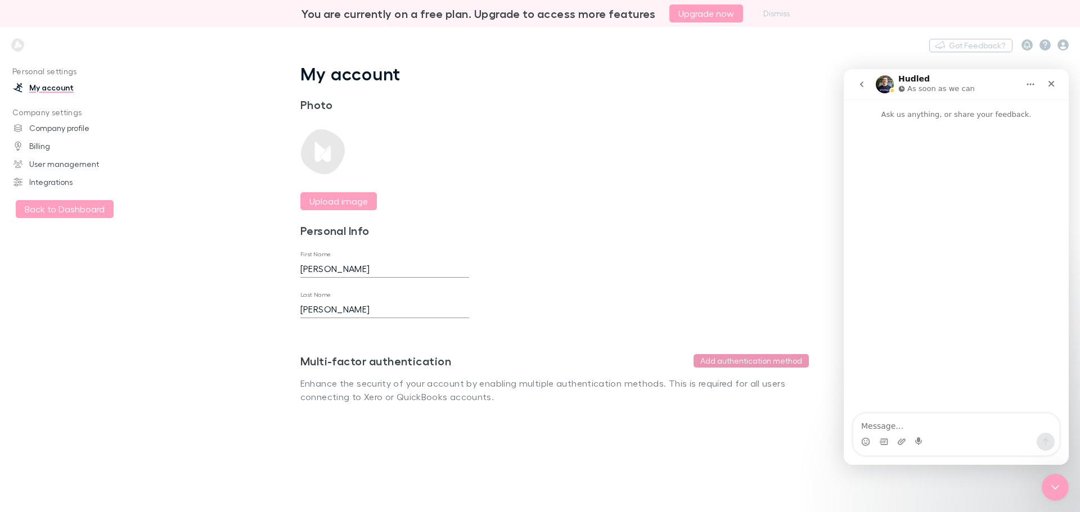
click at [736, 363] on button "Add authentication method" at bounding box center [750, 360] width 115 height 13
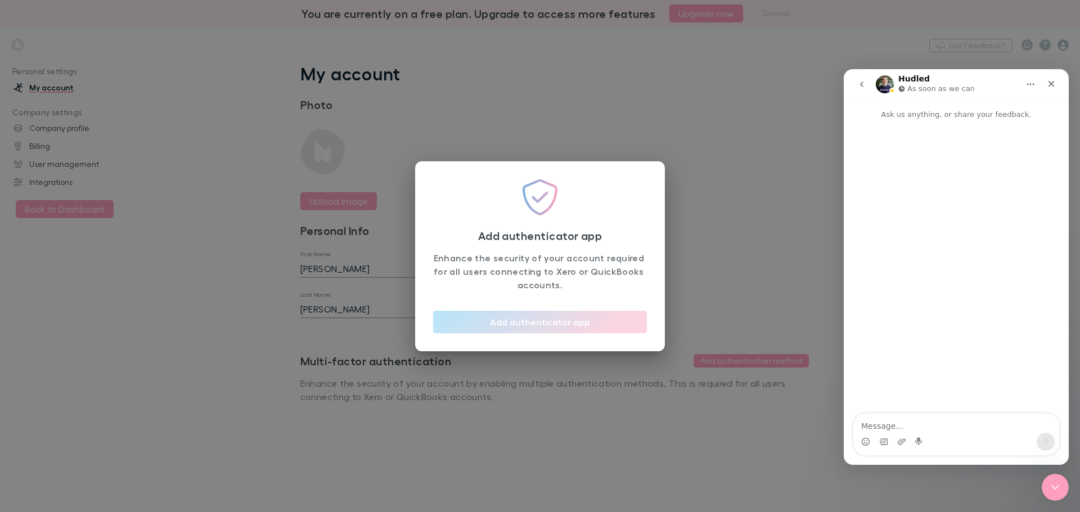
click at [592, 331] on button "Add authenticator app" at bounding box center [540, 322] width 214 height 22
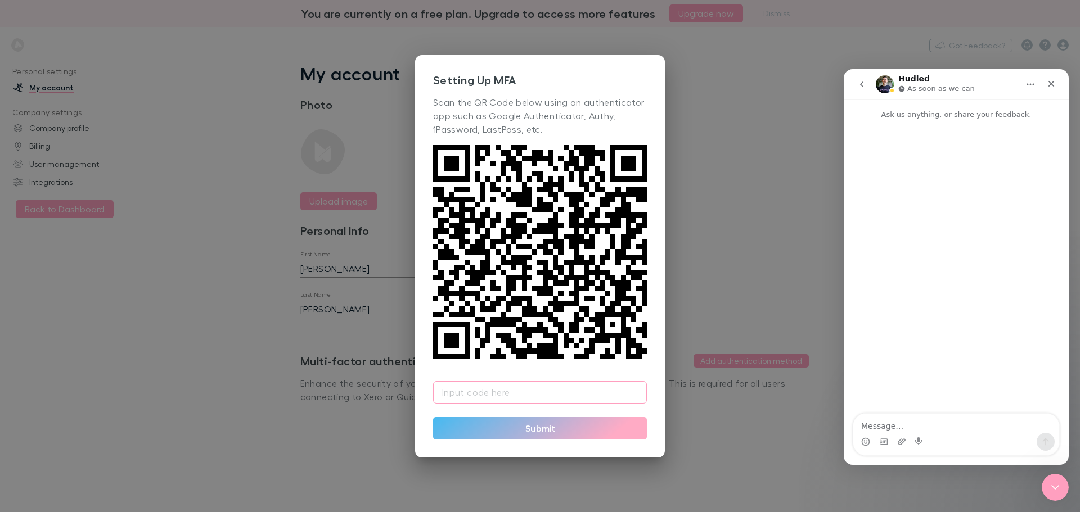
click at [463, 386] on input "text" at bounding box center [540, 392] width 214 height 22
type input "7"
type input "701791"
click at [561, 432] on button "Submit" at bounding box center [540, 428] width 214 height 22
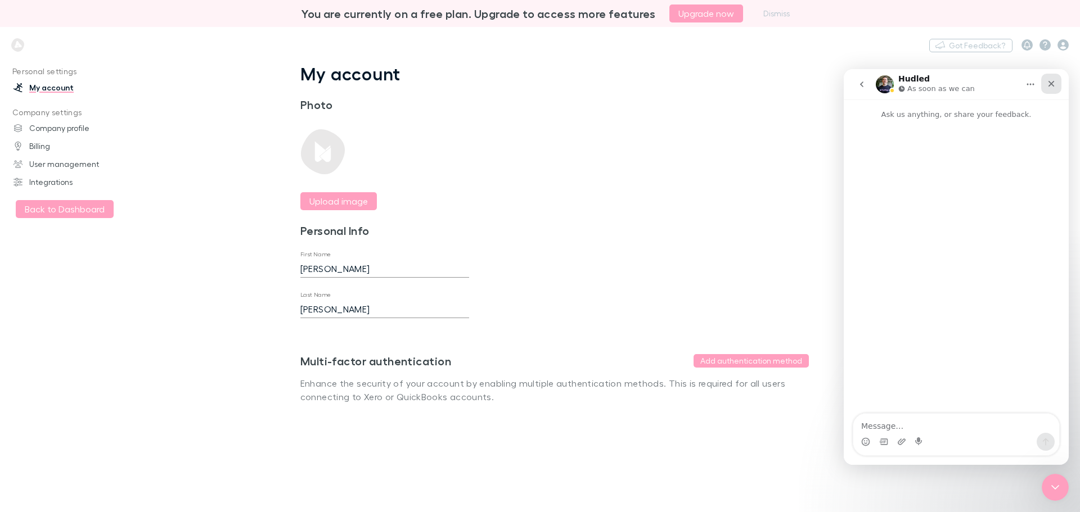
click at [1054, 84] on icon "Close" at bounding box center [1050, 83] width 9 height 9
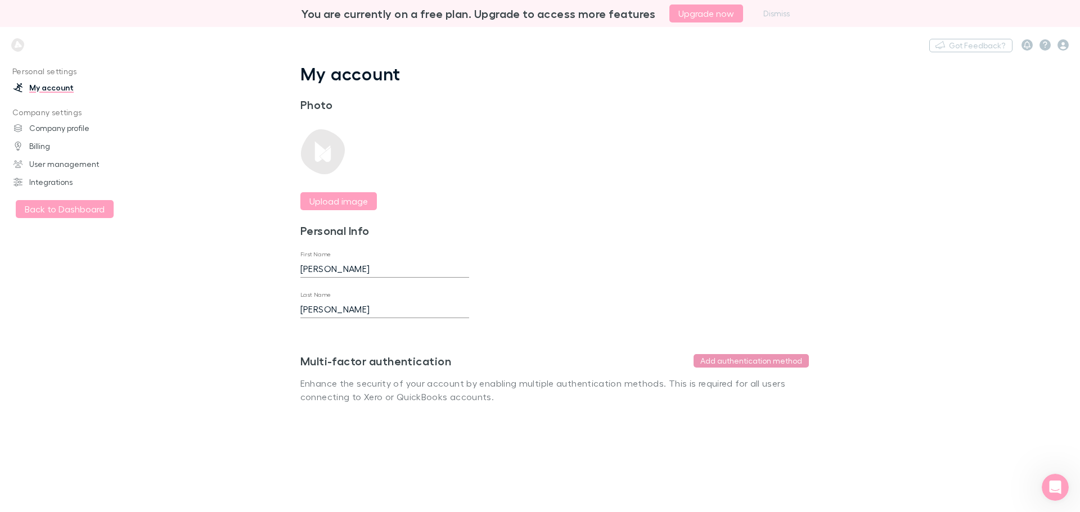
click at [716, 359] on button "Add authentication method" at bounding box center [750, 360] width 115 height 13
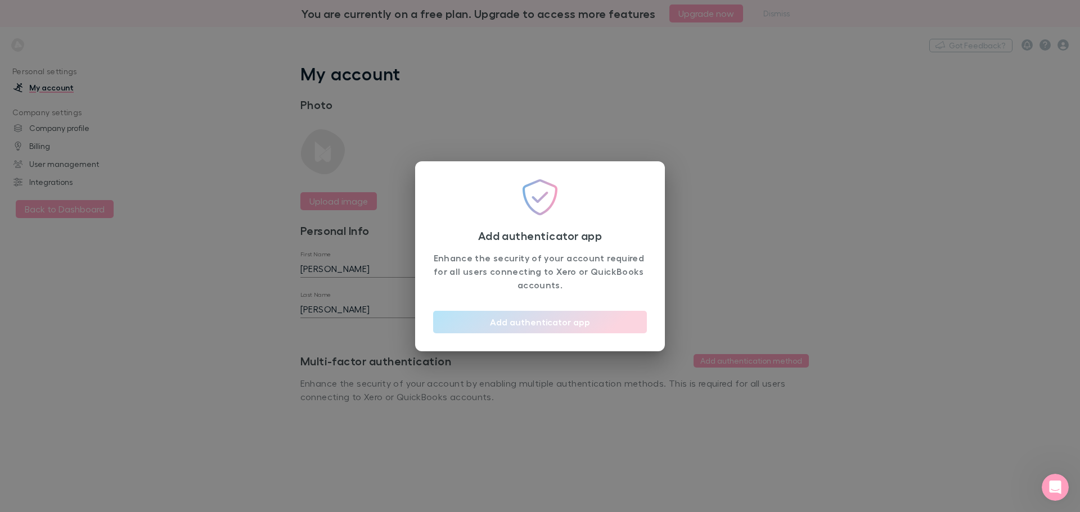
click at [610, 323] on button "Add authenticator app" at bounding box center [540, 322] width 214 height 22
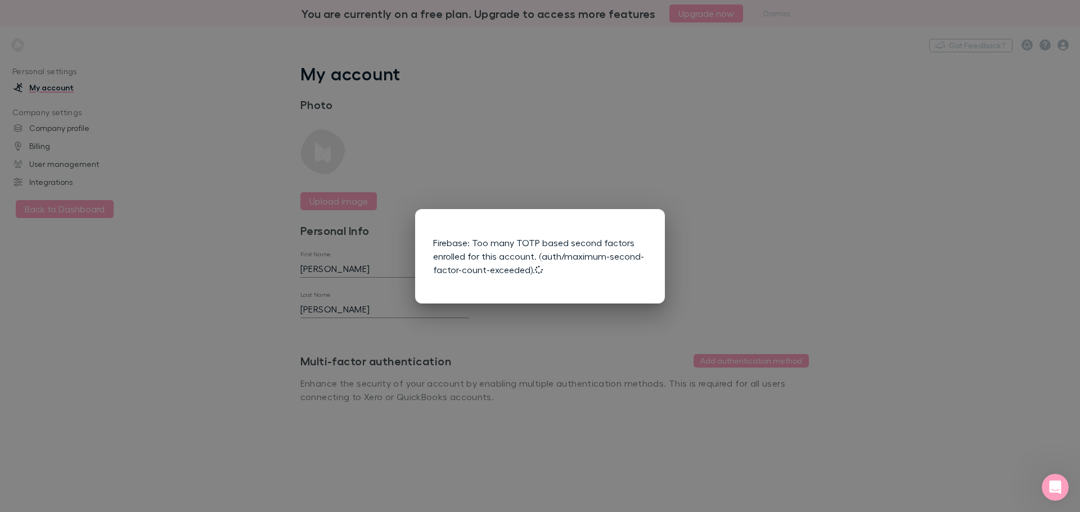
click at [709, 238] on div "Firebase: Too many TOTP based second factors enrolled for this account. (auth/m…" at bounding box center [540, 256] width 1080 height 512
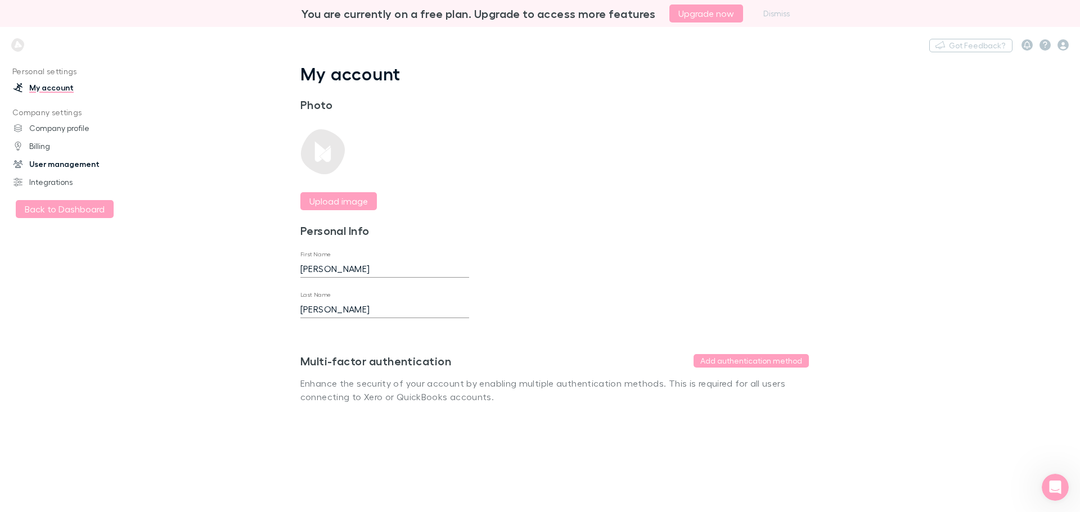
click at [46, 164] on link "User management" at bounding box center [77, 164] width 150 height 18
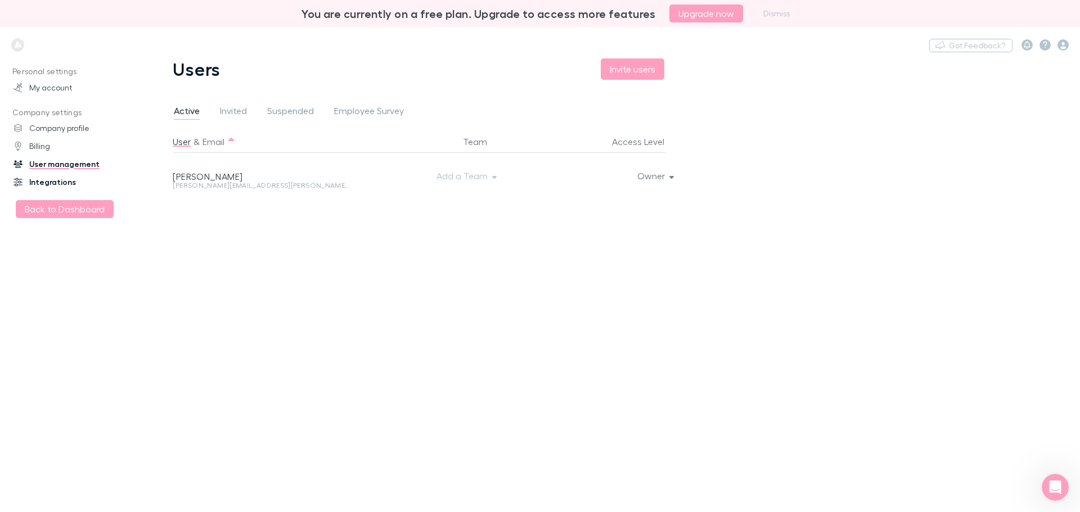
click at [56, 183] on link "Integrations" at bounding box center [77, 182] width 150 height 18
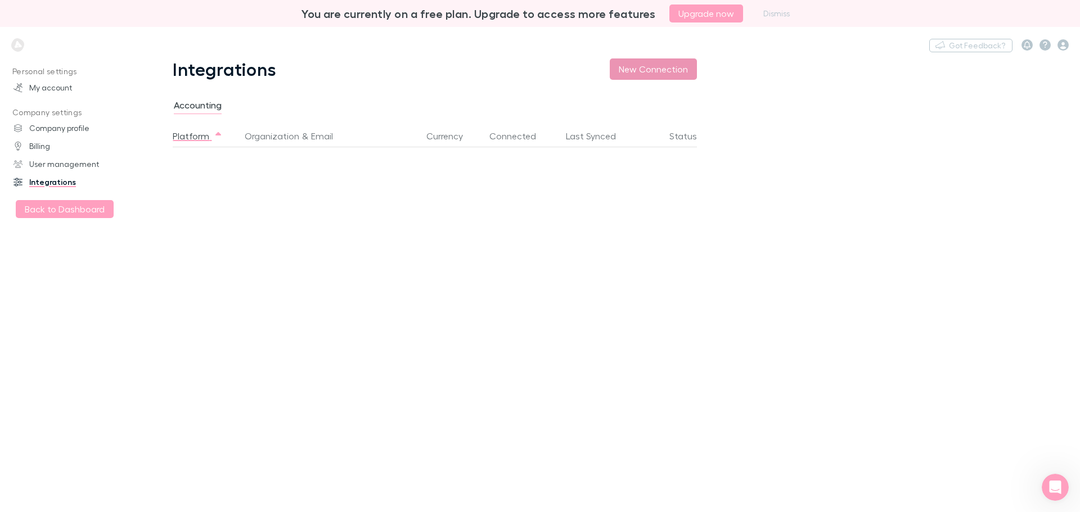
click at [640, 66] on button "New Connection" at bounding box center [653, 68] width 87 height 21
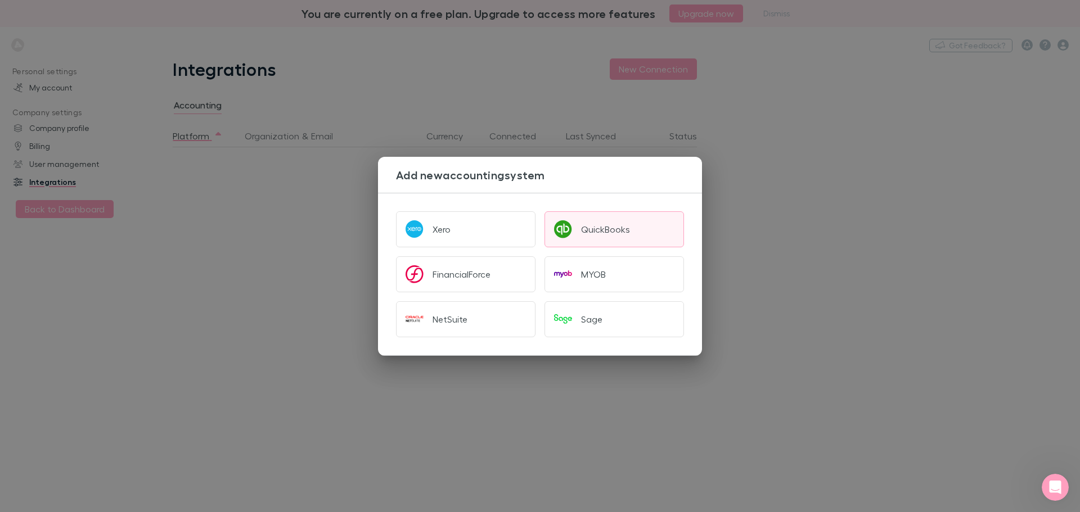
click at [603, 228] on div "QuickBooks" at bounding box center [605, 229] width 49 height 11
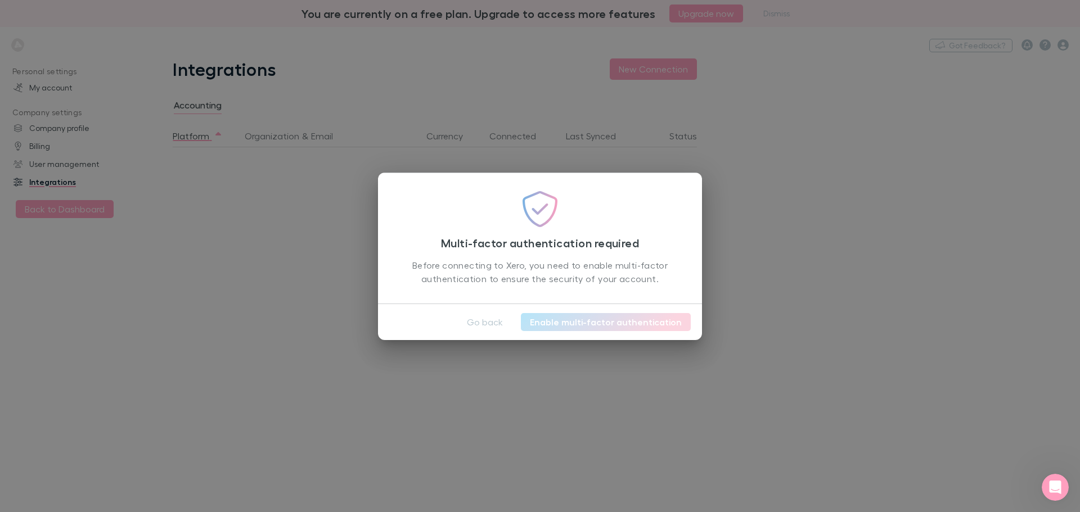
click at [561, 324] on link "Enable multi-factor authentication" at bounding box center [606, 322] width 170 height 18
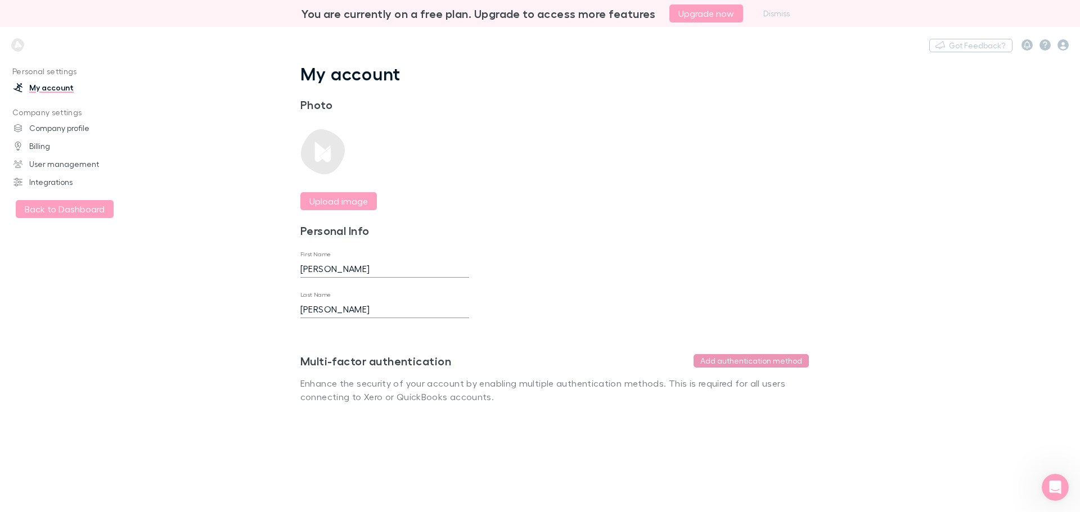
click at [763, 362] on button "Add authentication method" at bounding box center [750, 360] width 115 height 13
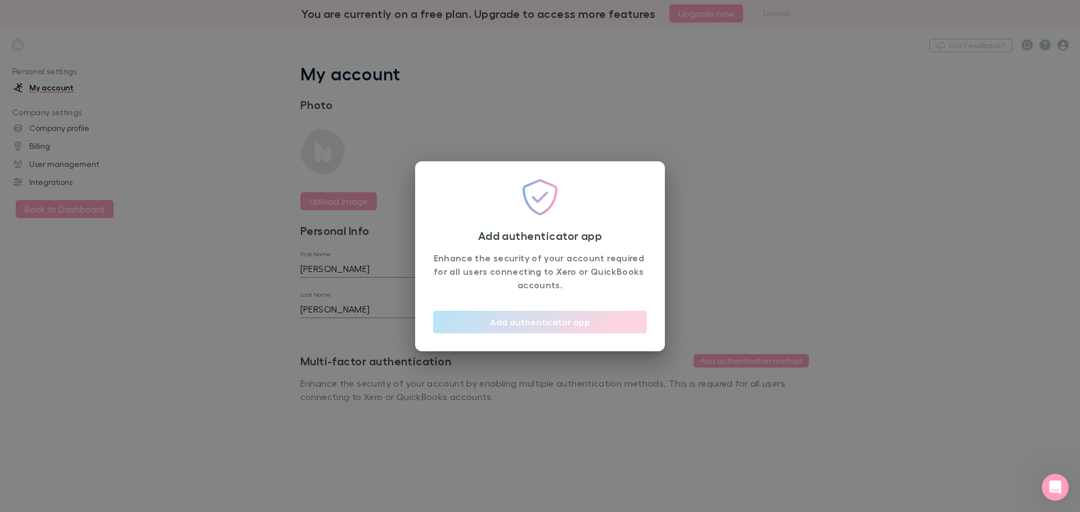
click at [571, 323] on button "Add authenticator app" at bounding box center [540, 322] width 214 height 22
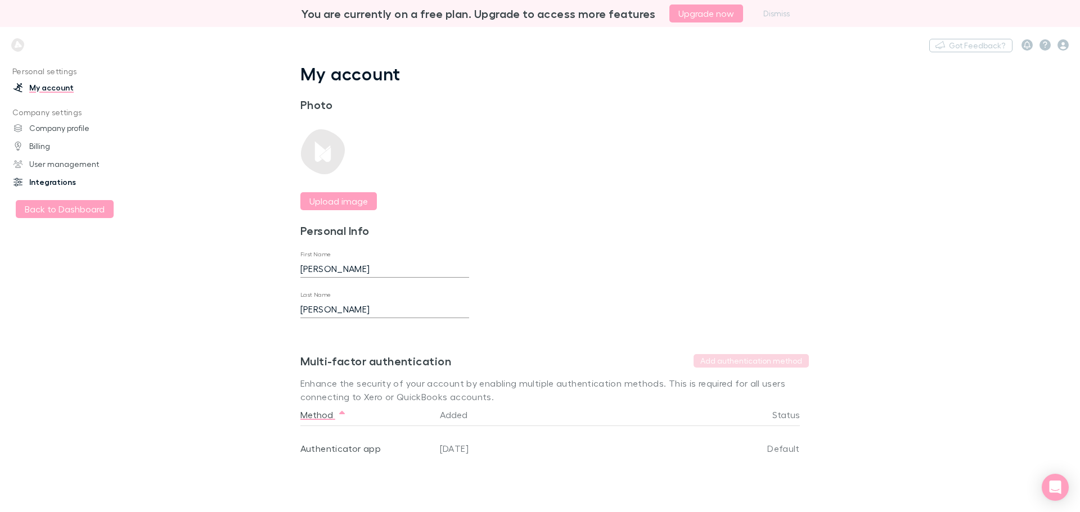
click at [61, 181] on link "Integrations" at bounding box center [77, 182] width 150 height 18
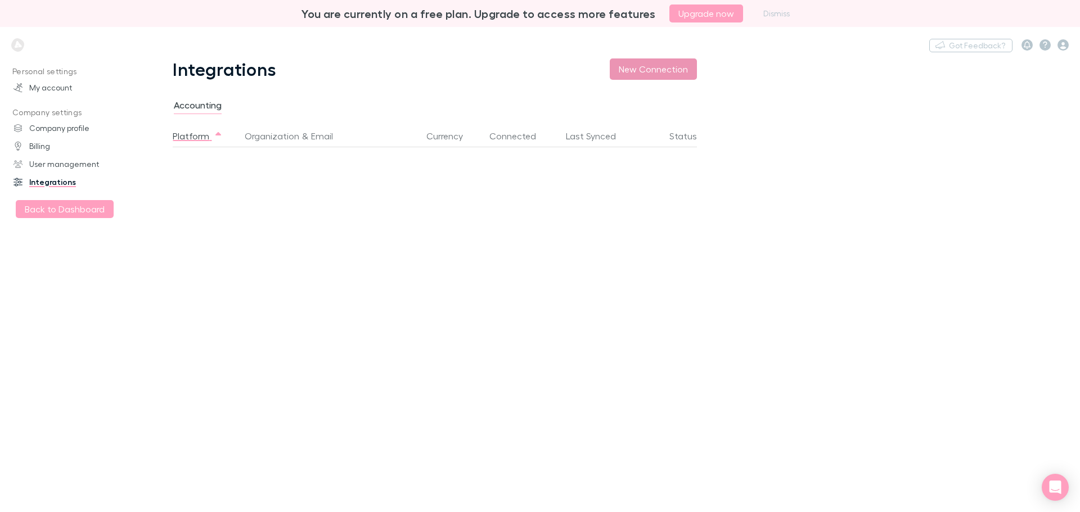
click at [661, 73] on button "New Connection" at bounding box center [653, 68] width 87 height 21
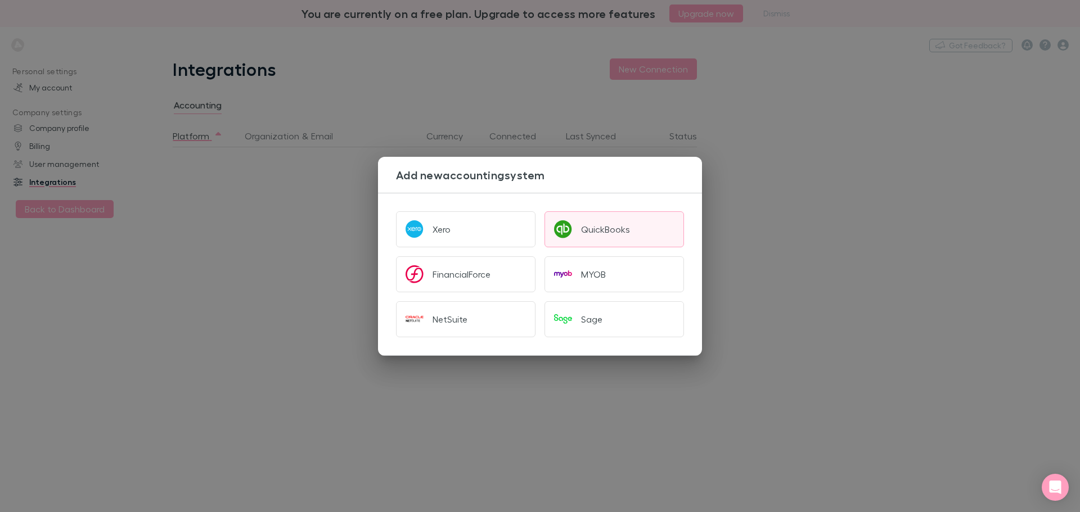
click at [585, 238] on button "QuickBooks" at bounding box center [613, 229] width 139 height 36
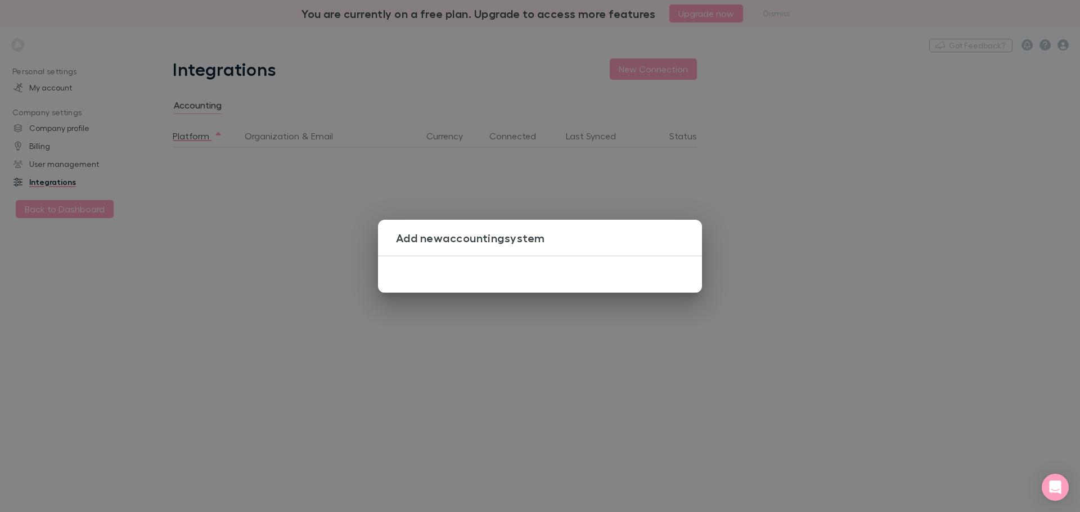
click at [565, 251] on div "Add new accounting system" at bounding box center [540, 238] width 324 height 36
click at [603, 157] on div "Add new accounting system" at bounding box center [540, 256] width 1080 height 512
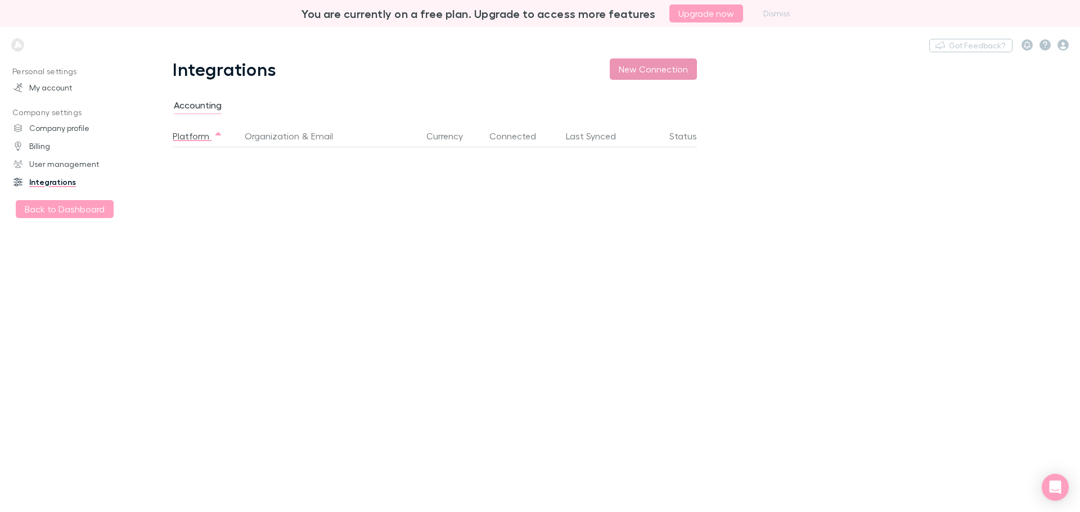
click at [664, 69] on button "New Connection" at bounding box center [653, 68] width 87 height 21
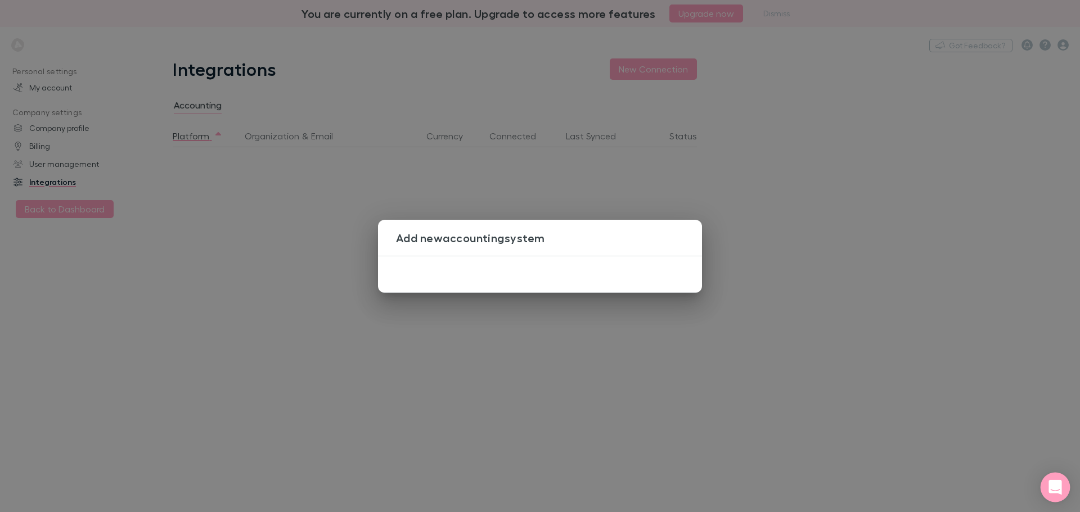
click at [1062, 484] on div "Open Intercom Messenger" at bounding box center [1055, 488] width 30 height 30
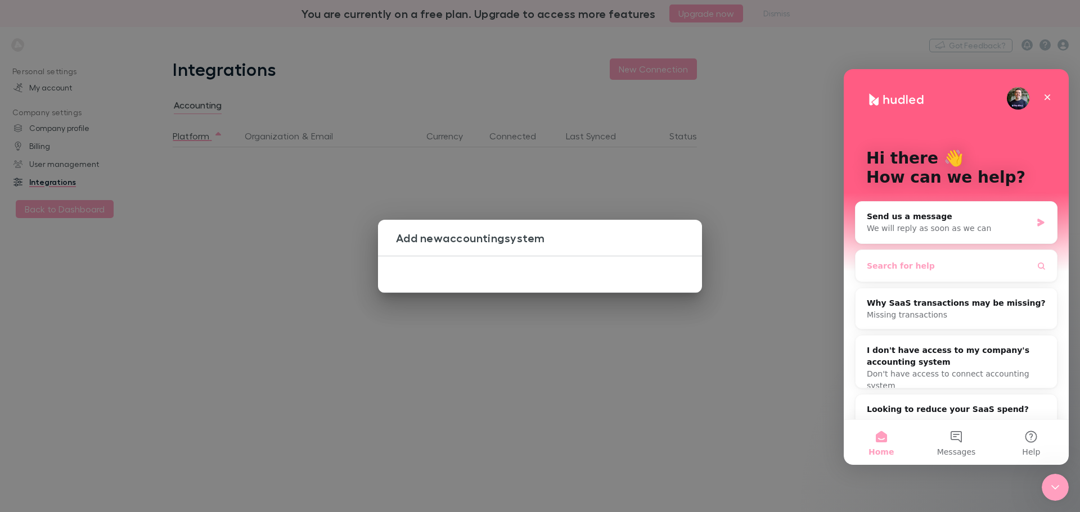
click at [919, 265] on span "Search for help" at bounding box center [900, 266] width 68 height 12
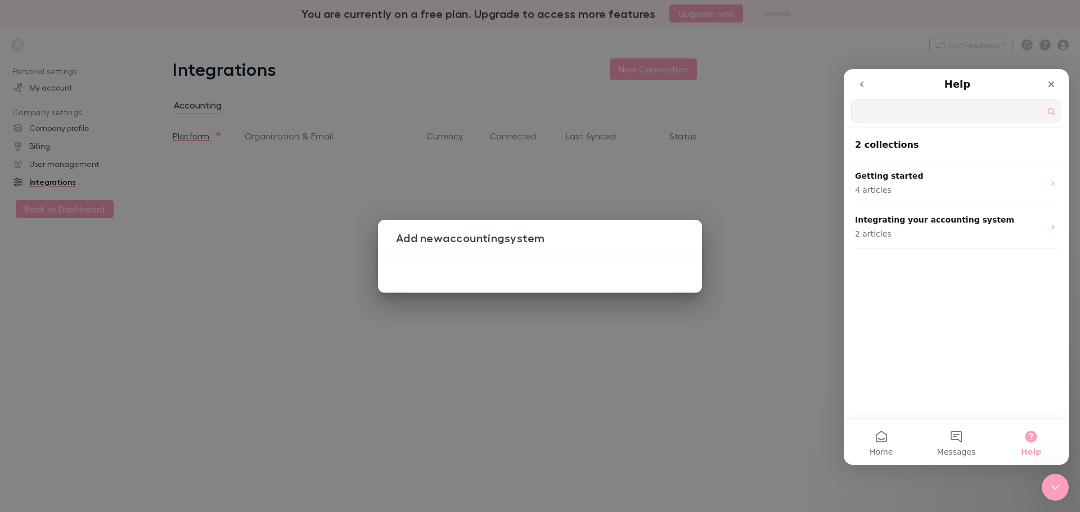
click at [895, 113] on input "Search for help" at bounding box center [955, 111] width 209 height 22
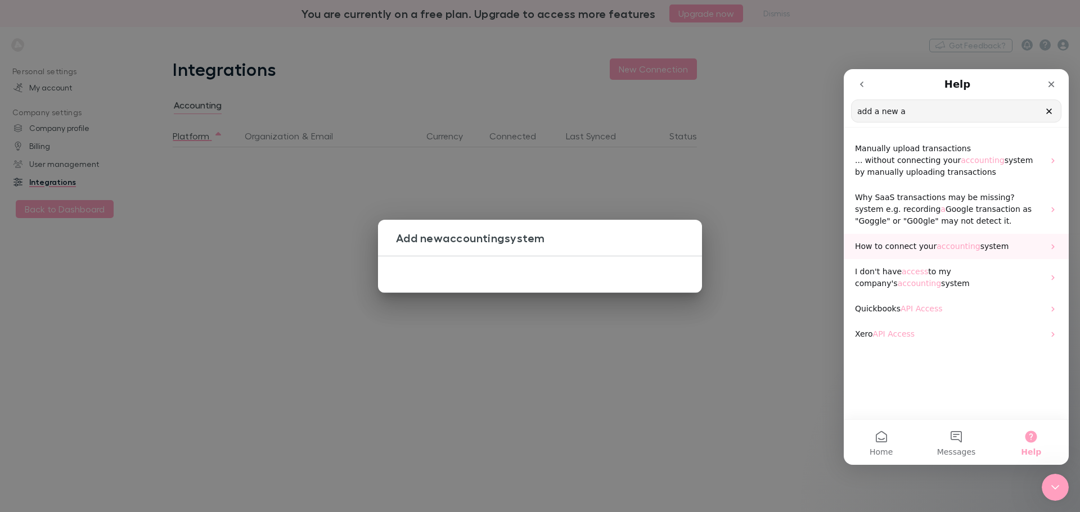
type input "add a new a"
click at [980, 245] on span "system" at bounding box center [994, 246] width 29 height 9
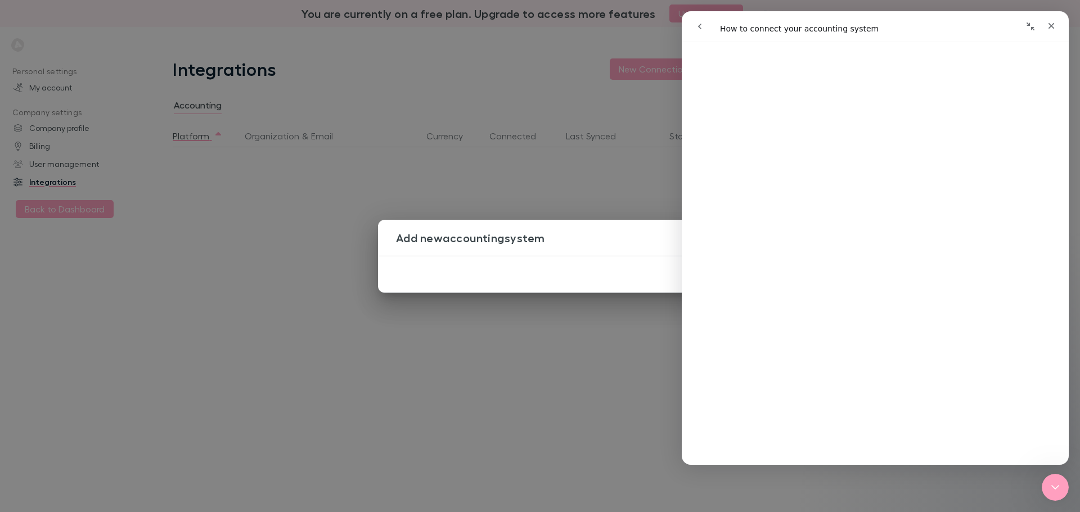
scroll to position [29, 0]
click at [696, 24] on icon "go back" at bounding box center [699, 26] width 9 height 9
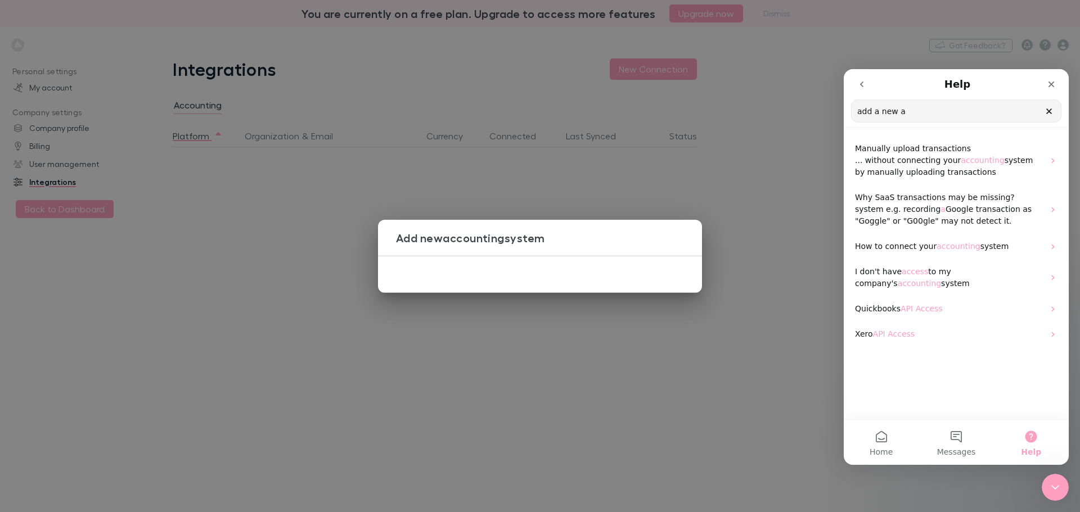
click at [1051, 110] on icon "Clear" at bounding box center [1048, 111] width 9 height 9
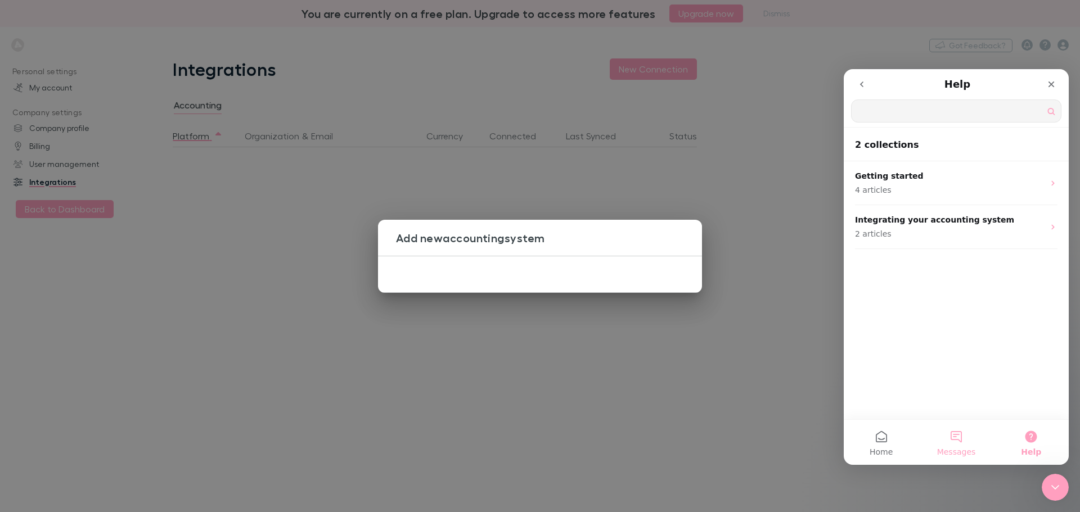
click at [956, 448] on span "Messages" at bounding box center [956, 452] width 39 height 8
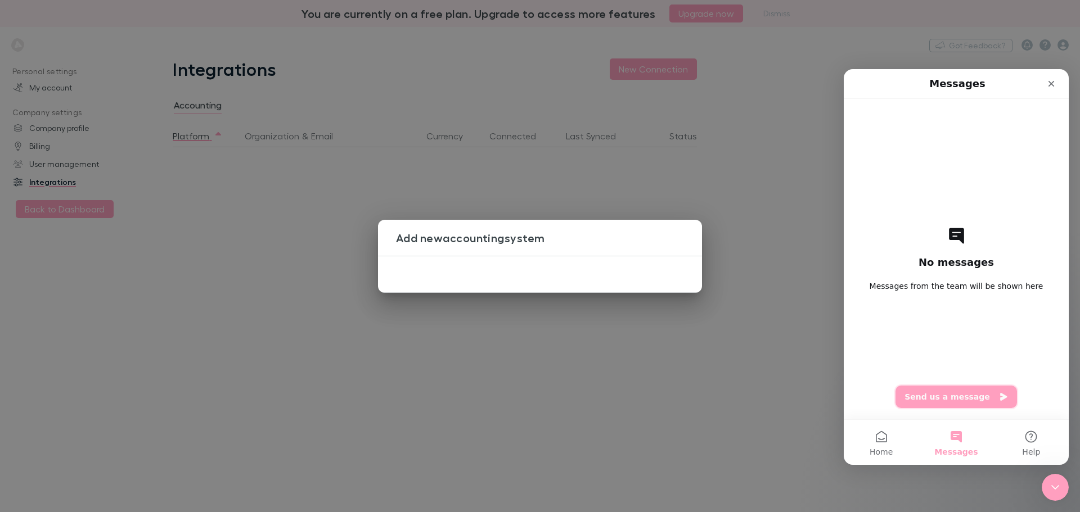
click at [962, 396] on button "Send us a message" at bounding box center [955, 397] width 121 height 22
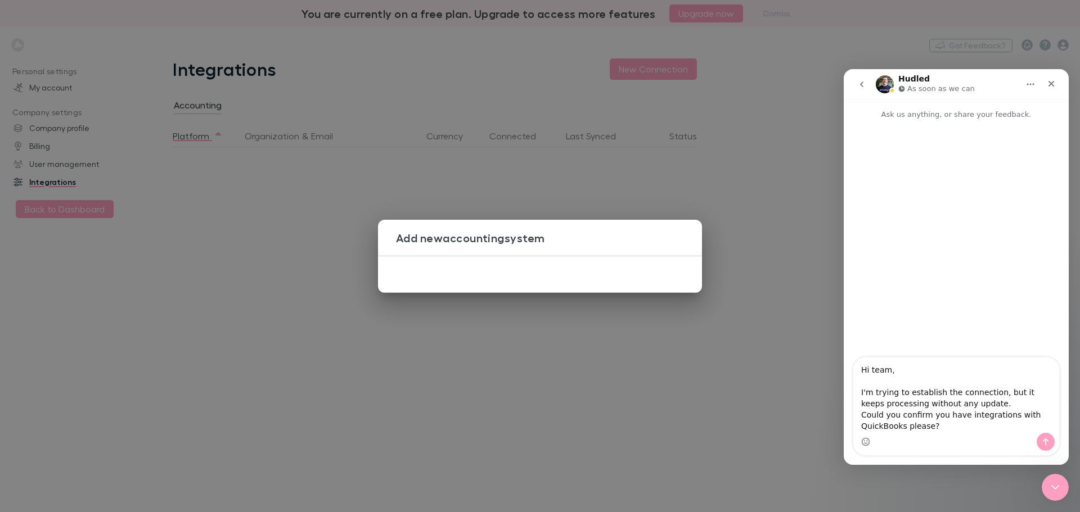
scroll to position [7, 0]
type textarea "Hi team, I'm trying to establish the connection, but it keeps processing withou…"
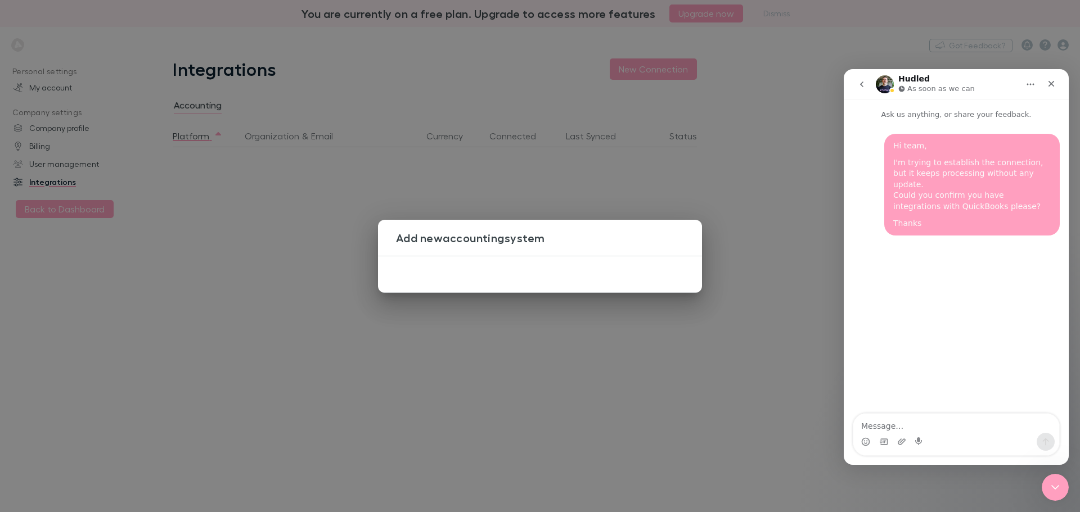
scroll to position [0, 0]
click at [534, 213] on div "Add new accounting system" at bounding box center [540, 256] width 1080 height 512
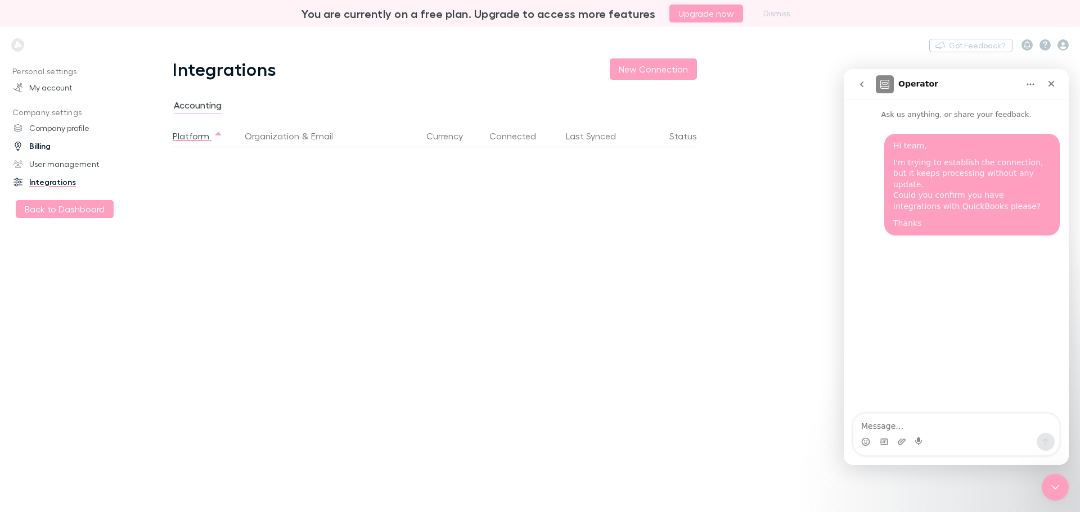
click at [49, 149] on link "Billing" at bounding box center [77, 146] width 150 height 18
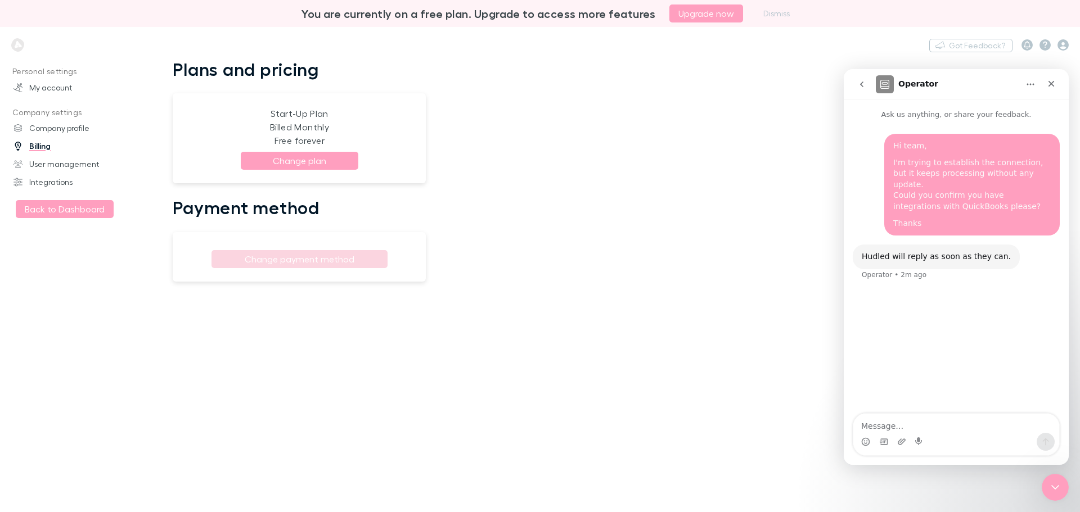
click at [468, 145] on div "Plans and pricing Start-Up Plan Billed Monthly Free forever Change plan Payment…" at bounding box center [427, 285] width 562 height 454
click at [70, 165] on link "User management" at bounding box center [77, 164] width 150 height 18
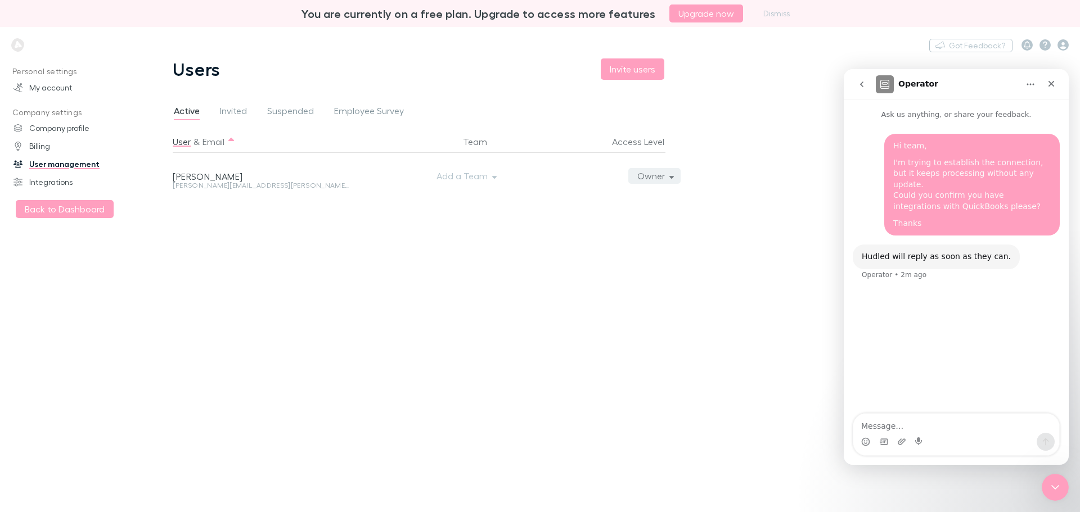
click at [662, 178] on button "Owner" at bounding box center [654, 176] width 53 height 16
click at [725, 137] on div at bounding box center [540, 256] width 1080 height 512
click at [771, 61] on div "Nothing Got Feedback?" at bounding box center [540, 45] width 1080 height 36
click at [1023, 245] on div "Hudled will reply as soon as they can. Operator • 2m ago" at bounding box center [955, 269] width 207 height 49
click at [1049, 87] on icon "Close" at bounding box center [1050, 83] width 9 height 9
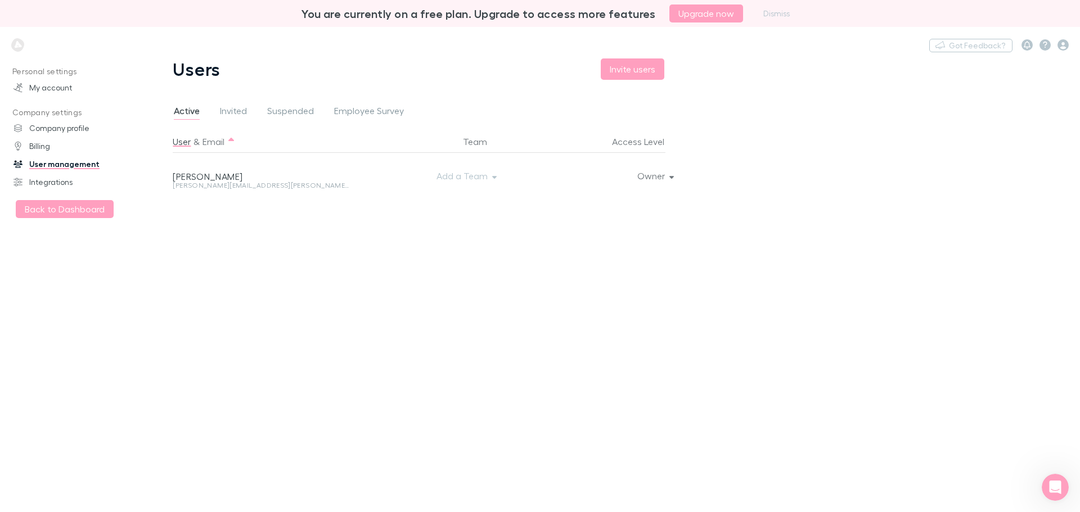
click at [983, 119] on main "Users Invite users Active Invited Suspended Employee Survey User & Email Team A…" at bounding box center [613, 285] width 934 height 454
click at [38, 145] on link "Billing" at bounding box center [77, 146] width 150 height 18
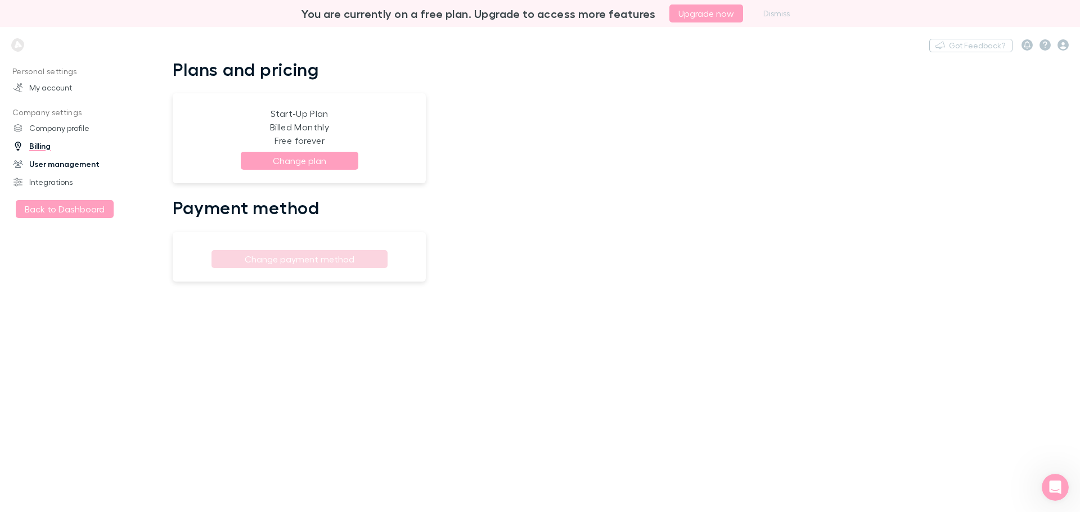
click at [58, 169] on link "User management" at bounding box center [77, 164] width 150 height 18
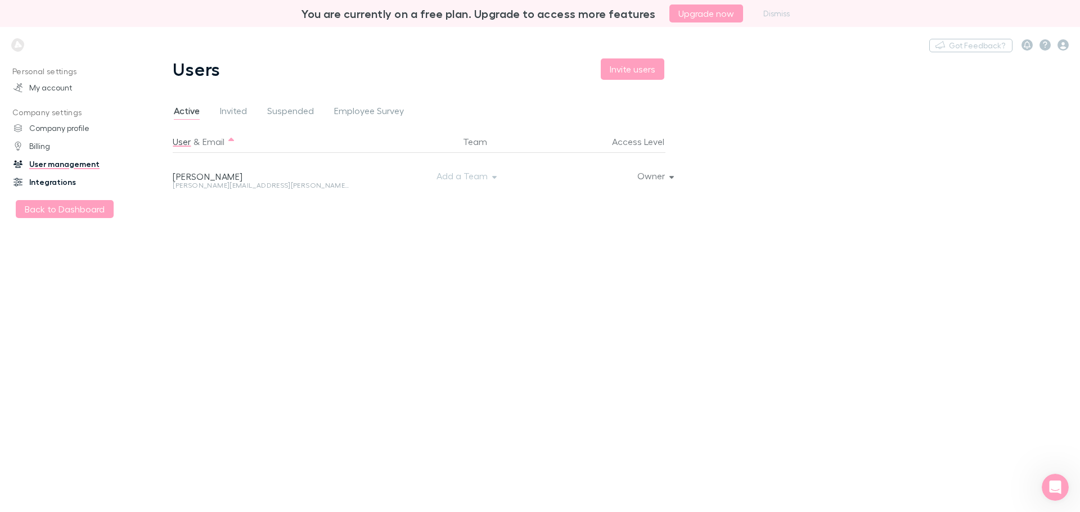
click at [53, 179] on link "Integrations" at bounding box center [77, 182] width 150 height 18
